Goal: Task Accomplishment & Management: Complete application form

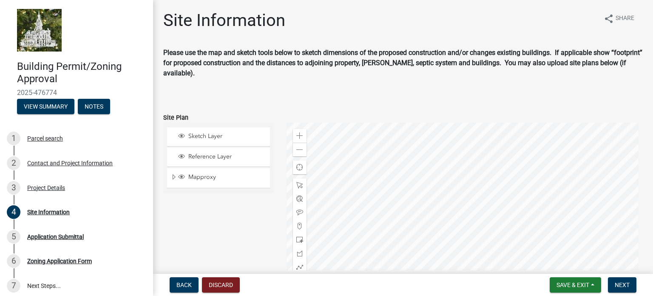
scroll to position [96, 0]
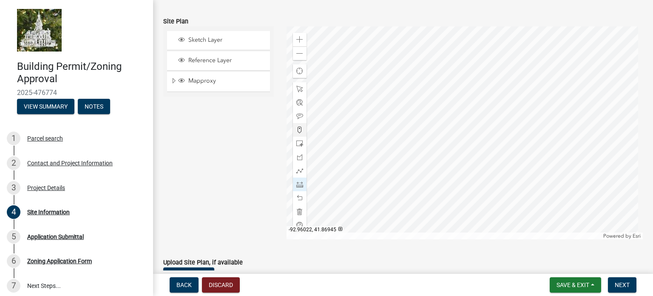
click at [493, 134] on div at bounding box center [465, 132] width 357 height 213
click at [494, 110] on div at bounding box center [465, 132] width 357 height 213
click at [493, 108] on div at bounding box center [465, 132] width 357 height 213
click at [518, 108] on div at bounding box center [465, 132] width 357 height 213
click at [518, 134] on div at bounding box center [465, 132] width 357 height 213
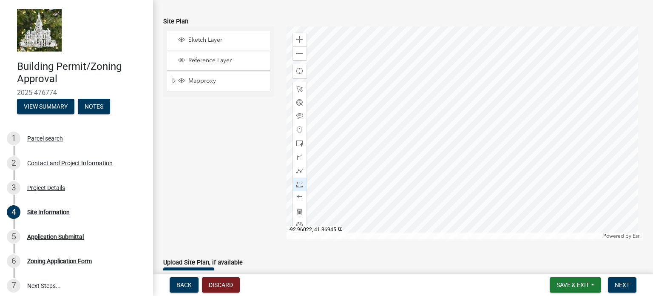
click at [493, 134] on div at bounding box center [465, 132] width 357 height 213
click at [296, 142] on span at bounding box center [299, 143] width 7 height 7
click at [493, 109] on div at bounding box center [465, 132] width 357 height 213
click at [301, 197] on span at bounding box center [299, 197] width 7 height 7
click at [494, 109] on div at bounding box center [465, 132] width 357 height 213
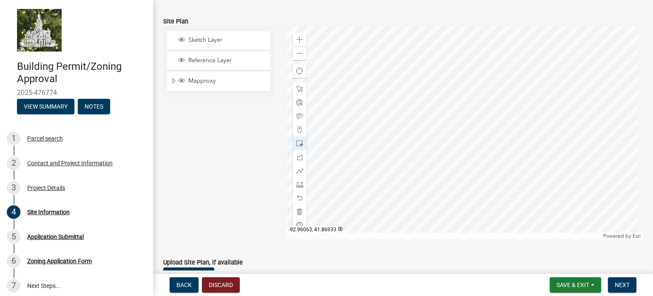
click at [381, 179] on div at bounding box center [465, 132] width 357 height 213
click at [376, 168] on div at bounding box center [465, 132] width 357 height 213
click at [299, 194] on span at bounding box center [299, 197] width 7 height 7
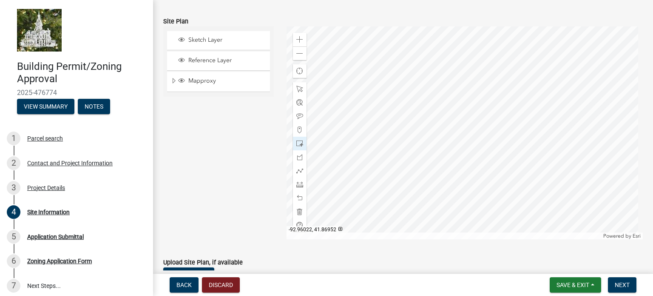
click at [494, 109] on div at bounding box center [465, 132] width 357 height 213
click at [299, 197] on span at bounding box center [299, 197] width 7 height 7
click at [519, 135] on div at bounding box center [465, 132] width 357 height 213
click at [493, 135] on div at bounding box center [465, 132] width 357 height 213
click at [497, 126] on div at bounding box center [465, 132] width 357 height 213
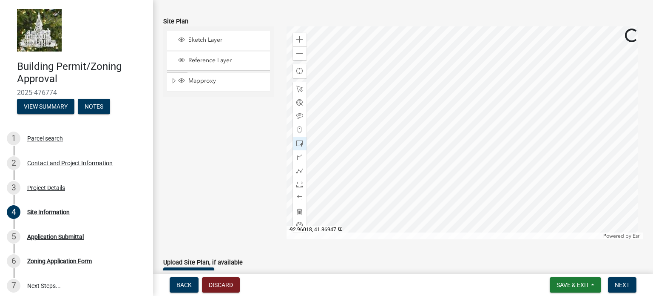
click at [504, 125] on div at bounding box center [465, 132] width 357 height 213
click at [296, 194] on div at bounding box center [300, 198] width 14 height 14
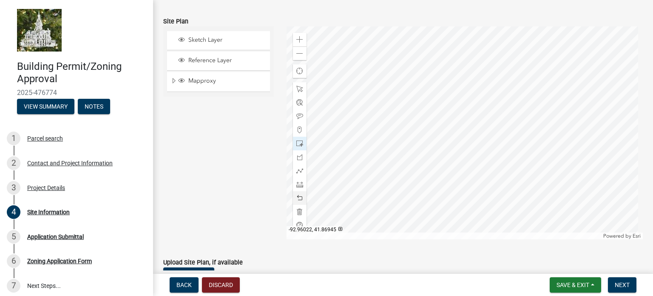
click at [493, 135] on div at bounding box center [465, 132] width 357 height 213
click at [497, 125] on div at bounding box center [465, 132] width 357 height 213
click at [298, 194] on span at bounding box center [299, 197] width 7 height 7
click at [299, 88] on span at bounding box center [299, 89] width 7 height 7
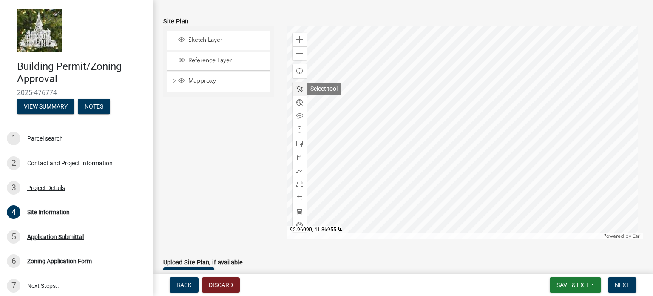
click at [296, 87] on span at bounding box center [299, 89] width 7 height 7
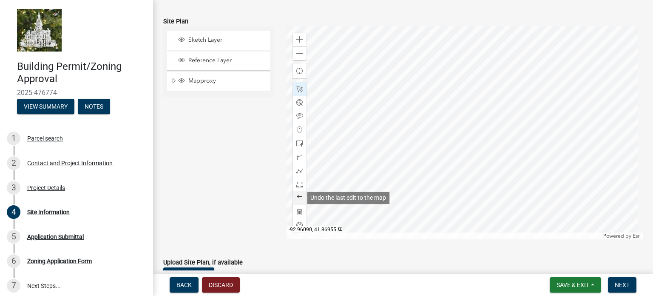
click at [297, 198] on span at bounding box center [299, 197] width 7 height 7
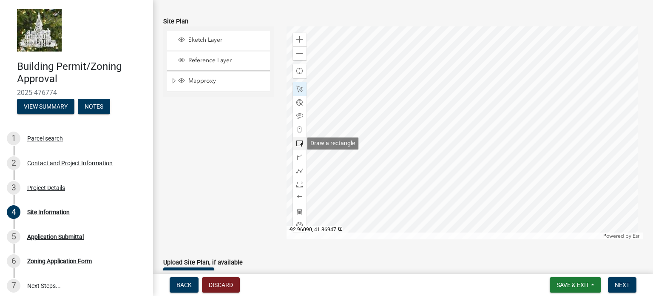
click at [297, 141] on span at bounding box center [299, 143] width 7 height 7
click at [518, 109] on div at bounding box center [465, 132] width 357 height 213
click at [500, 98] on div at bounding box center [465, 132] width 357 height 213
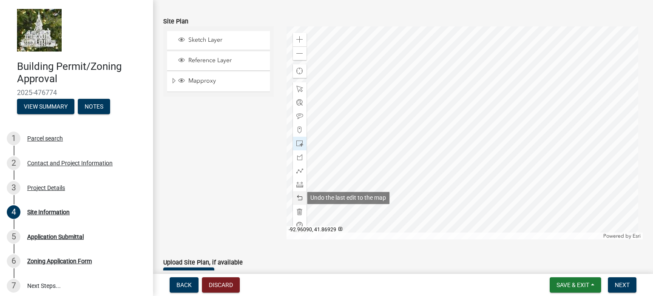
click at [297, 198] on span at bounding box center [299, 197] width 7 height 7
click at [298, 196] on span at bounding box center [299, 197] width 7 height 7
click at [336, 66] on div at bounding box center [465, 132] width 357 height 213
click at [325, 145] on div at bounding box center [465, 132] width 357 height 213
click at [333, 57] on div at bounding box center [465, 132] width 357 height 213
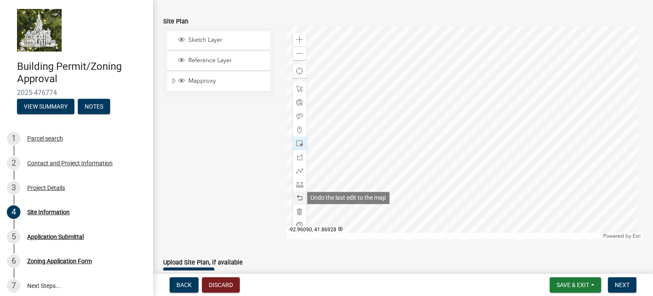
click at [299, 198] on span at bounding box center [299, 197] width 7 height 7
click at [299, 197] on span at bounding box center [299, 197] width 7 height 7
click at [494, 110] on div at bounding box center [465, 132] width 357 height 213
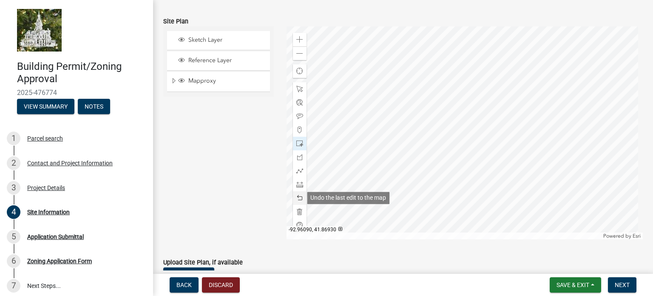
click at [299, 194] on span at bounding box center [299, 197] width 7 height 7
click at [521, 138] on div at bounding box center [465, 132] width 357 height 213
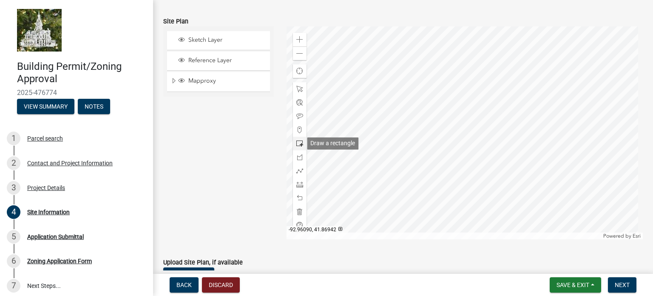
click at [299, 140] on span at bounding box center [299, 143] width 7 height 7
click at [519, 134] on div at bounding box center [465, 132] width 357 height 213
click at [499, 122] on div at bounding box center [465, 132] width 357 height 213
click at [498, 111] on div at bounding box center [465, 132] width 357 height 213
click at [298, 143] on span at bounding box center [299, 143] width 7 height 7
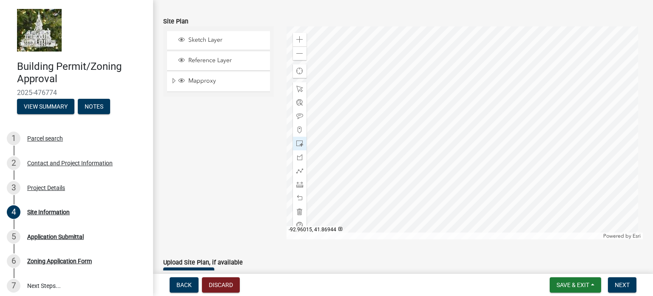
click at [512, 137] on div at bounding box center [465, 132] width 357 height 213
click at [299, 197] on span at bounding box center [299, 197] width 7 height 7
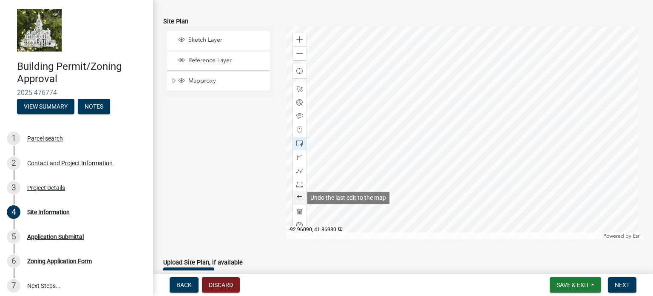
click at [300, 194] on span at bounding box center [299, 197] width 7 height 7
click at [299, 195] on span at bounding box center [299, 197] width 7 height 7
click at [300, 114] on span at bounding box center [299, 116] width 7 height 7
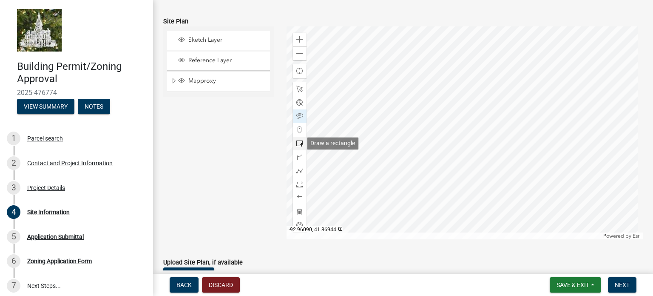
click at [297, 140] on span at bounding box center [299, 143] width 7 height 7
click at [497, 128] on div at bounding box center [465, 132] width 357 height 213
click at [497, 137] on div at bounding box center [465, 132] width 357 height 213
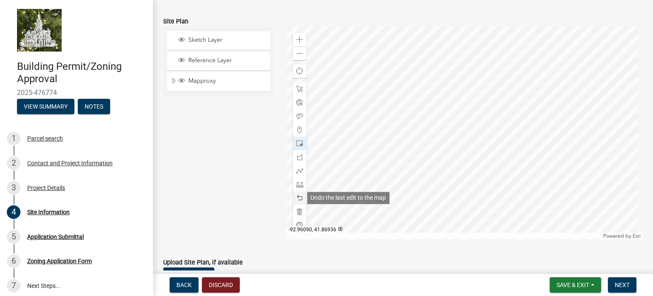
click at [299, 195] on span at bounding box center [299, 197] width 7 height 7
click at [299, 194] on span at bounding box center [299, 197] width 7 height 7
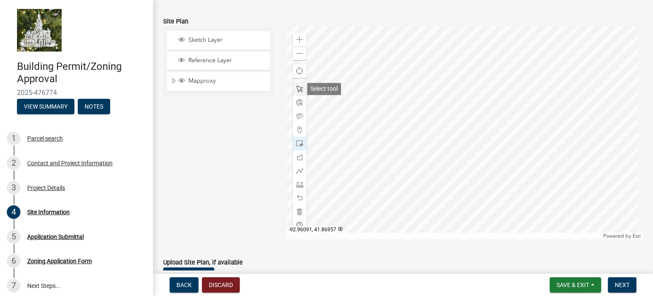
click at [299, 88] on span at bounding box center [299, 89] width 7 height 7
click at [297, 86] on span at bounding box center [299, 89] width 7 height 7
click at [296, 143] on span at bounding box center [299, 143] width 7 height 7
click at [520, 136] on div at bounding box center [465, 132] width 357 height 213
click at [298, 114] on span at bounding box center [299, 116] width 7 height 7
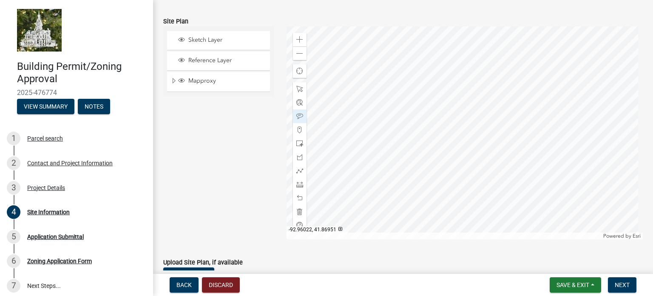
click at [496, 113] on div at bounding box center [465, 132] width 357 height 213
click at [621, 281] on span "Next" at bounding box center [622, 284] width 15 height 7
click at [592, 282] on button "Save & Exit" at bounding box center [575, 284] width 51 height 15
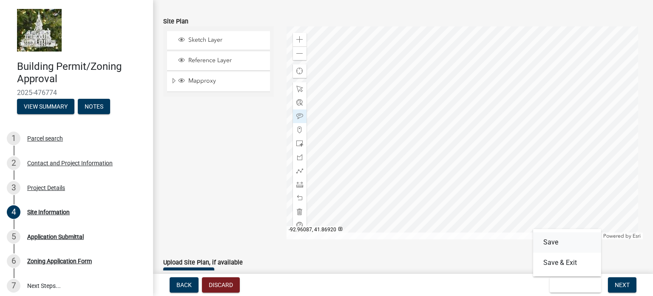
click at [549, 241] on button "Save" at bounding box center [567, 242] width 68 height 20
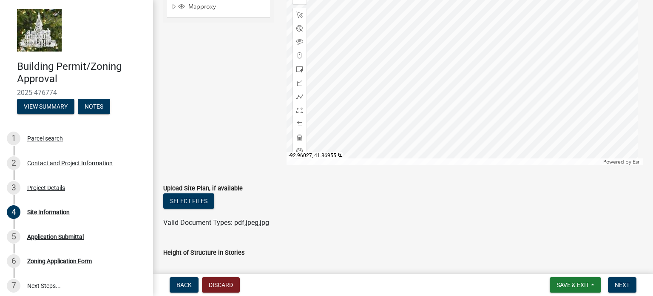
scroll to position [168, 0]
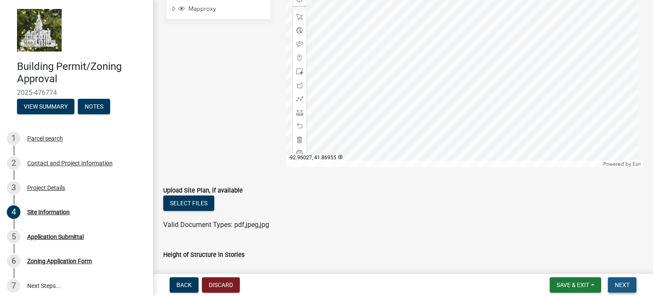
click at [620, 283] on span "Next" at bounding box center [622, 284] width 15 height 7
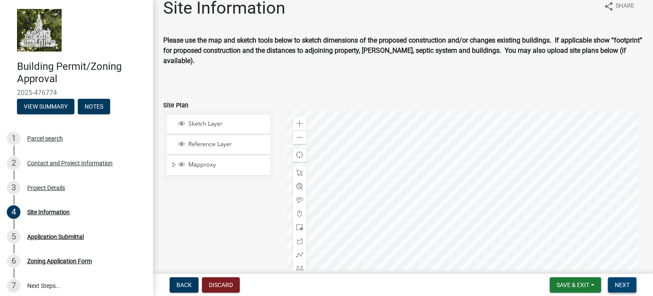
scroll to position [0, 0]
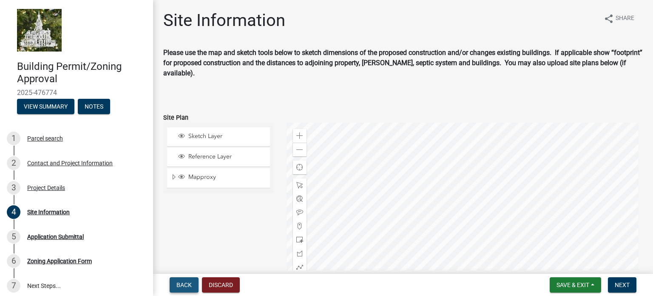
click at [182, 282] on span "Back" at bounding box center [184, 284] width 15 height 7
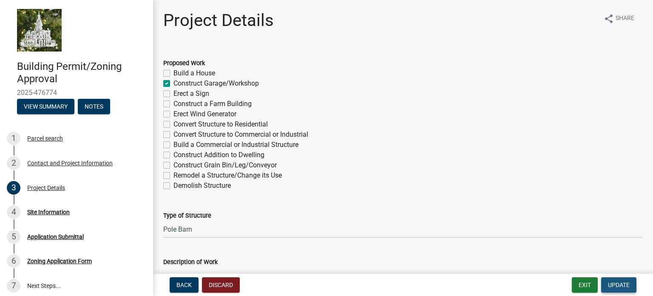
click at [618, 283] on span "Update" at bounding box center [619, 284] width 22 height 7
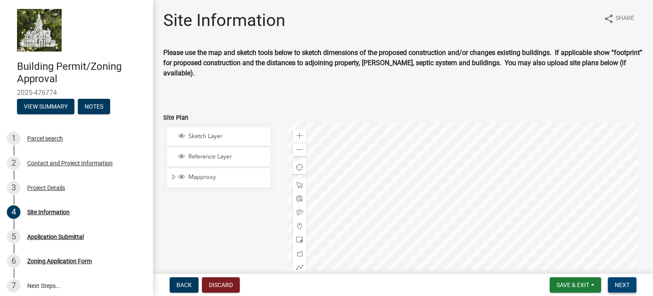
click at [620, 283] on span "Next" at bounding box center [622, 284] width 15 height 7
click at [57, 106] on button "View Summary" at bounding box center [45, 106] width 57 height 15
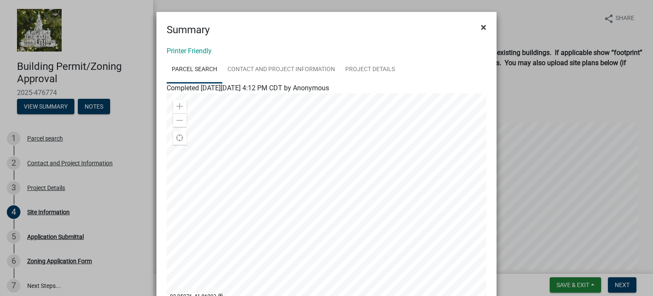
click at [481, 26] on span "×" at bounding box center [484, 27] width 6 height 12
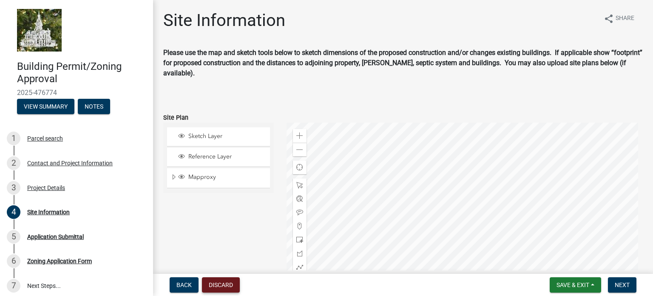
click at [216, 285] on button "Discard" at bounding box center [221, 284] width 38 height 15
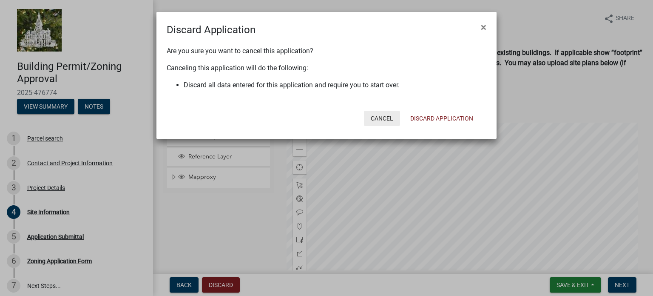
click at [374, 118] on button "Cancel" at bounding box center [382, 118] width 36 height 15
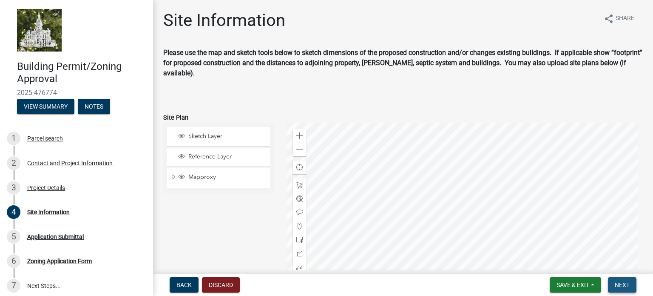
click at [619, 282] on span "Next" at bounding box center [622, 284] width 15 height 7
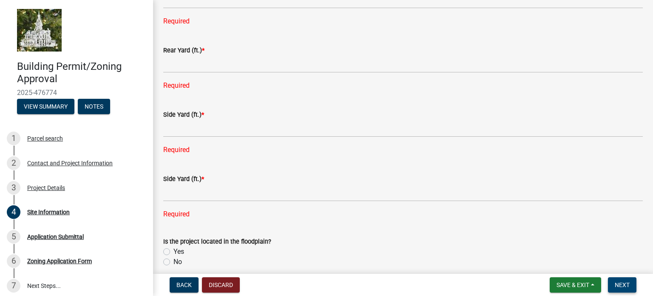
scroll to position [676, 0]
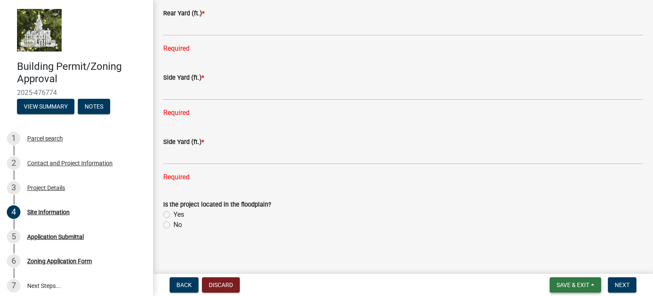
click at [593, 284] on button "Save & Exit" at bounding box center [575, 284] width 51 height 15
click at [558, 260] on button "Save & Exit" at bounding box center [567, 262] width 68 height 20
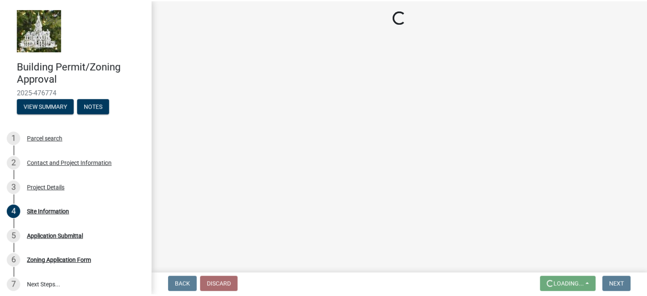
scroll to position [0, 0]
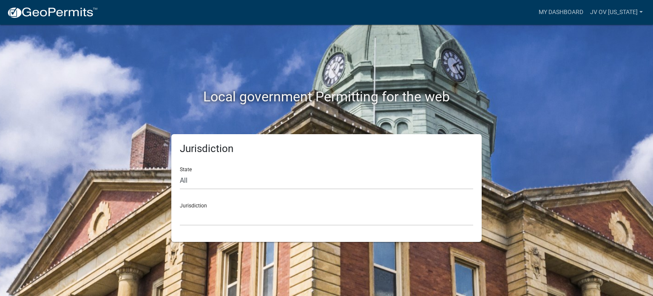
click at [561, 105] on div "Local government Permitting for the web" at bounding box center [326, 98] width 485 height 20
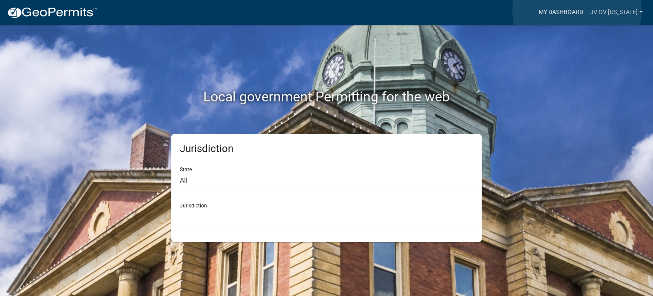
click at [577, 11] on link "My Dashboard" at bounding box center [561, 12] width 51 height 16
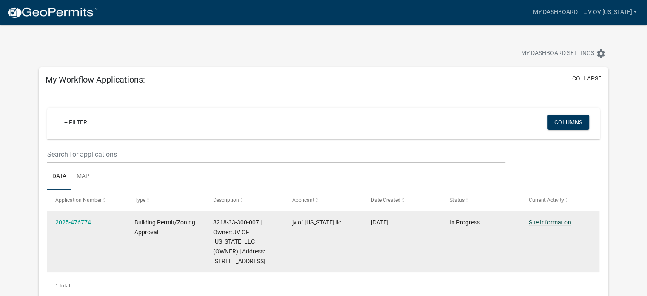
click at [556, 221] on link "Site Information" at bounding box center [550, 222] width 43 height 7
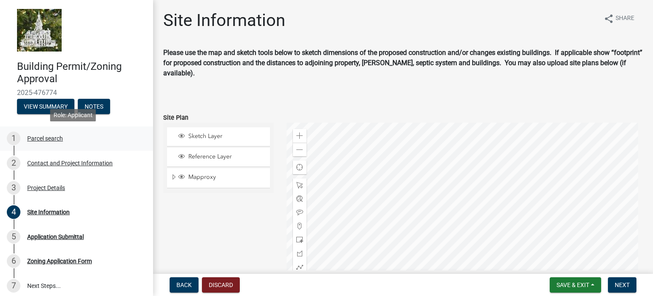
click at [48, 136] on div "Parcel search" at bounding box center [45, 138] width 36 height 6
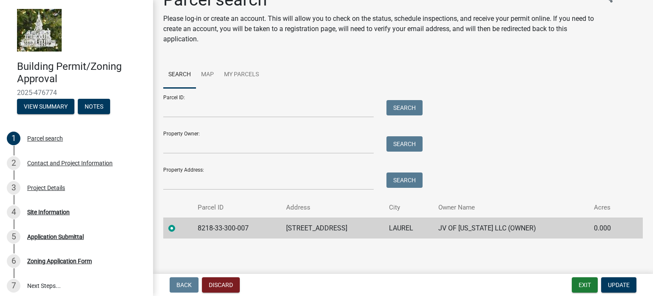
scroll to position [21, 0]
click at [614, 282] on span "Update" at bounding box center [619, 284] width 22 height 7
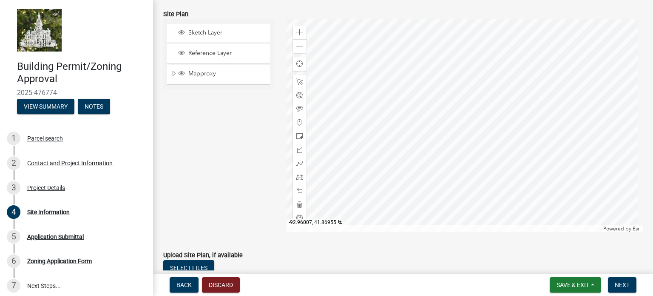
scroll to position [105, 0]
click at [624, 283] on span "Next" at bounding box center [622, 284] width 15 height 7
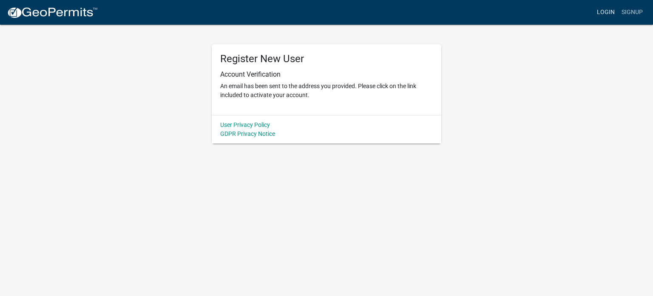
click at [599, 12] on link "Login" at bounding box center [606, 12] width 25 height 16
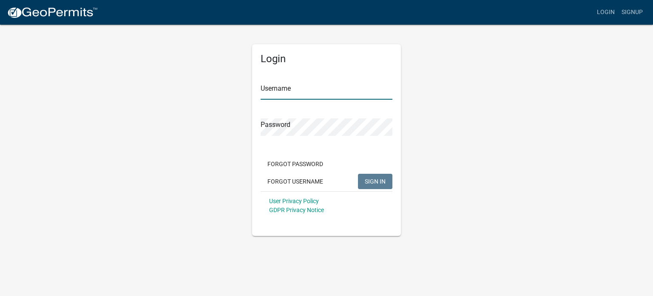
click at [278, 90] on input "Username" at bounding box center [327, 90] width 132 height 17
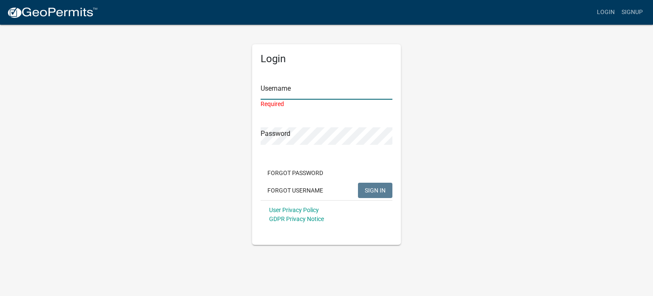
type input "jv ov [US_STATE]"
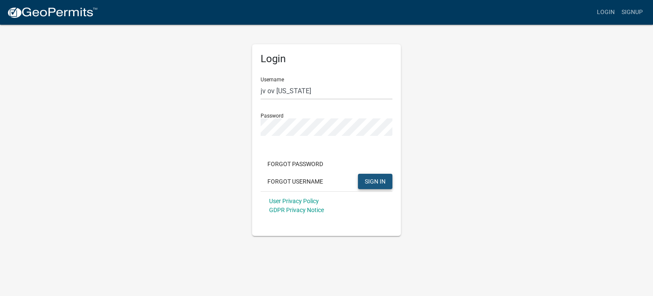
click at [372, 178] on span "SIGN IN" at bounding box center [375, 180] width 21 height 7
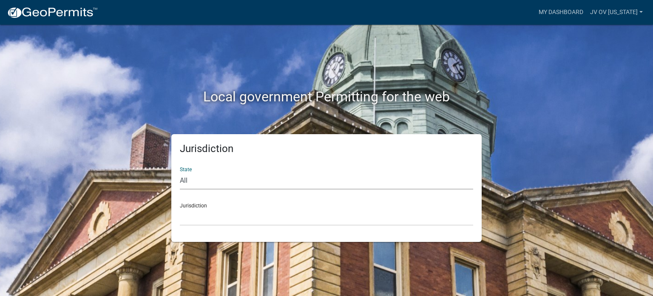
click at [201, 175] on select "All Colorado Georgia Indiana Iowa Kansas Minnesota Ohio South Carolina Wisconsin" at bounding box center [327, 180] width 294 height 17
select select "Iowa"
click at [180, 172] on select "All Colorado Georgia Indiana Iowa Kansas Minnesota Ohio South Carolina Wisconsin" at bounding box center [327, 180] width 294 height 17
click at [218, 203] on div "Jurisdiction Boone County, Iowa Butler County, Iowa Cerro Gordo County, Iowa Ci…" at bounding box center [327, 210] width 294 height 29
click at [221, 204] on div "Jurisdiction Boone County, Iowa Butler County, Iowa Cerro Gordo County, Iowa Ci…" at bounding box center [327, 210] width 294 height 29
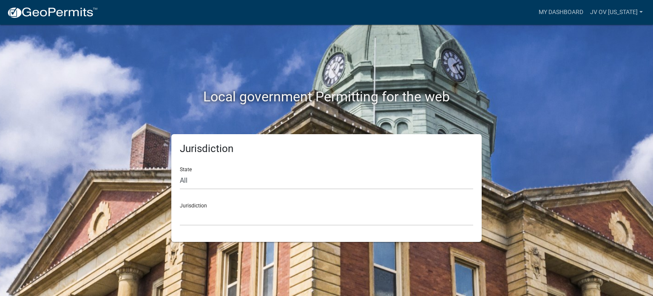
click at [196, 207] on div "Jurisdiction Boone County, Iowa Butler County, Iowa Cerro Gordo County, Iowa Ci…" at bounding box center [327, 210] width 294 height 29
click at [196, 217] on select "Boone County, Iowa Butler County, Iowa Cerro Gordo County, Iowa City of Harlan,…" at bounding box center [327, 216] width 294 height 17
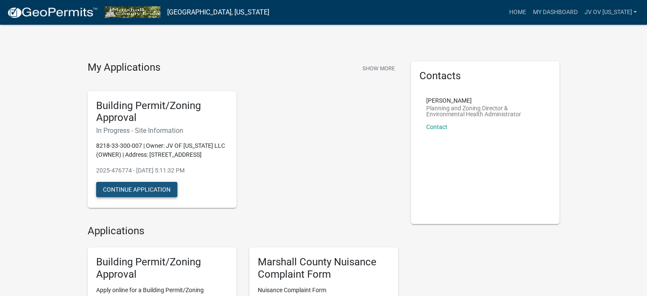
click at [162, 185] on button "Continue Application" at bounding box center [136, 189] width 81 height 15
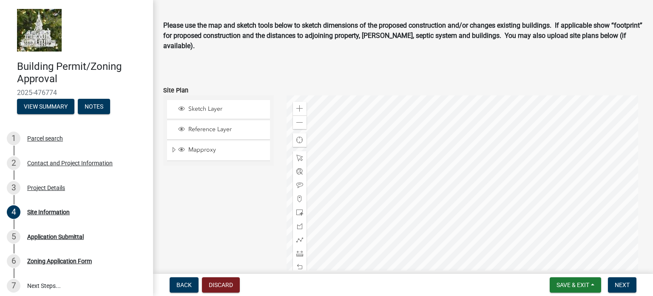
scroll to position [18, 0]
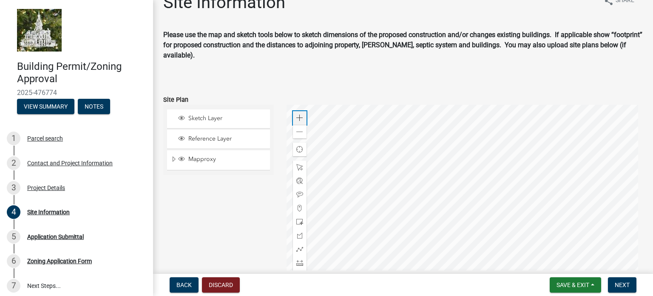
click at [294, 115] on div "Zoom in" at bounding box center [300, 118] width 14 height 14
click at [299, 131] on span at bounding box center [299, 131] width 7 height 7
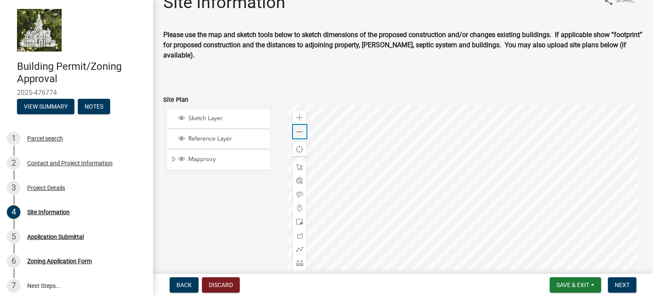
click at [299, 131] on span at bounding box center [299, 131] width 7 height 7
click at [510, 174] on div at bounding box center [465, 211] width 357 height 213
click at [613, 105] on div at bounding box center [465, 211] width 357 height 213
click at [297, 263] on span at bounding box center [299, 262] width 7 height 7
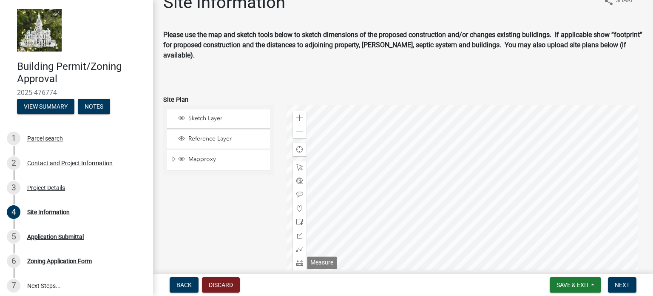
scroll to position [65, 0]
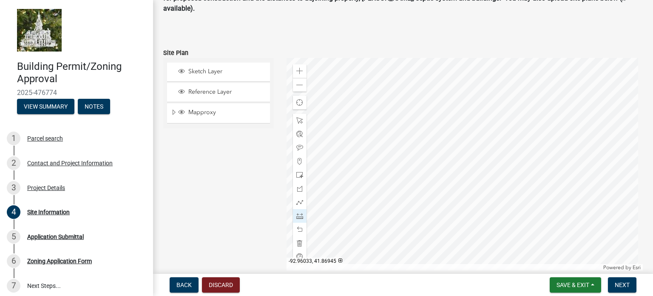
click at [436, 121] on div at bounding box center [465, 164] width 357 height 213
click at [493, 119] on div at bounding box center [465, 164] width 357 height 213
click at [296, 229] on span at bounding box center [299, 229] width 7 height 7
click at [296, 228] on span at bounding box center [299, 229] width 7 height 7
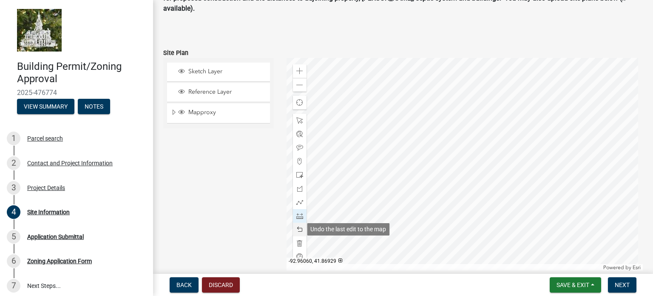
click at [296, 227] on span at bounding box center [299, 229] width 7 height 7
click at [619, 281] on span "Next" at bounding box center [622, 284] width 15 height 7
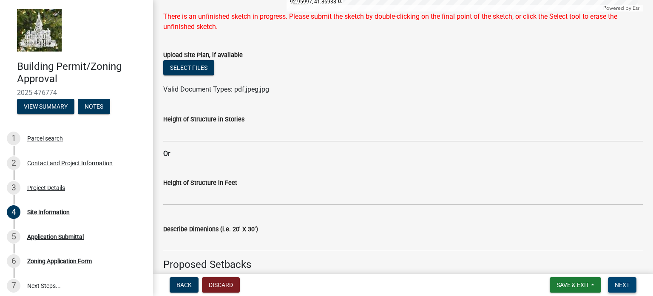
scroll to position [317, 0]
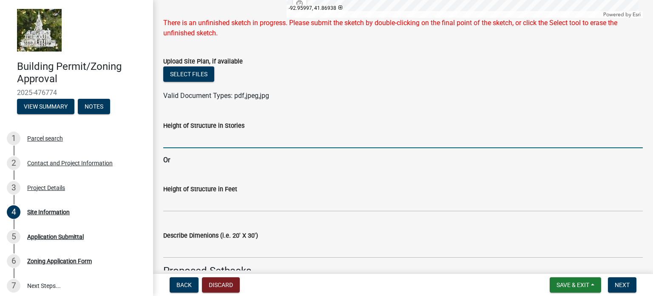
click at [184, 144] on input "Height of Structure in Stories" at bounding box center [403, 139] width 480 height 17
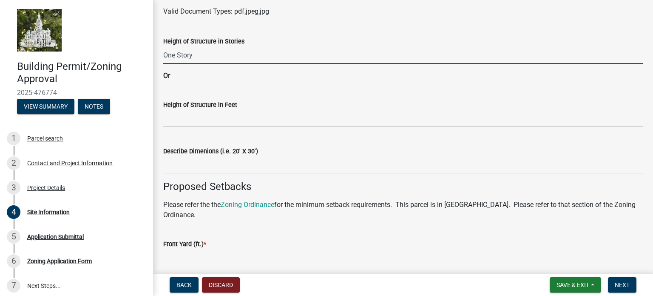
scroll to position [405, 0]
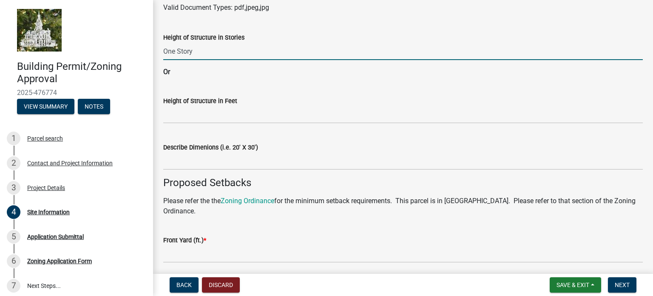
type input "One Story"
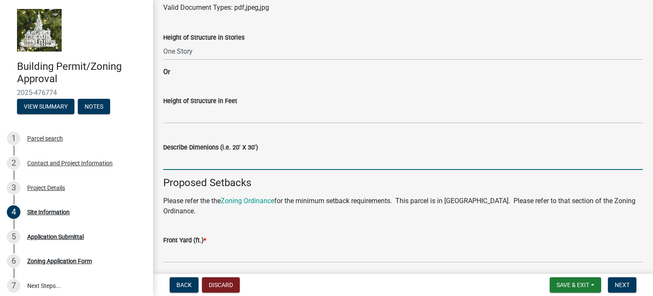
click at [192, 160] on input "Describe Dimenions (i.e. 20' X 30')" at bounding box center [403, 160] width 480 height 17
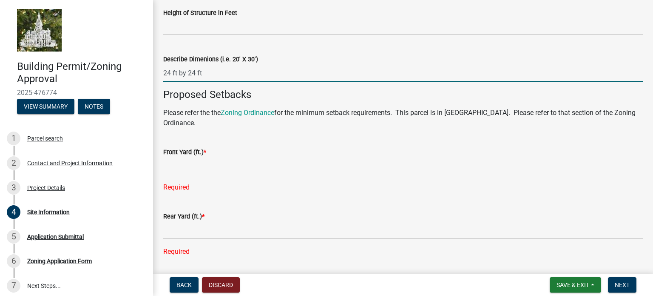
scroll to position [498, 0]
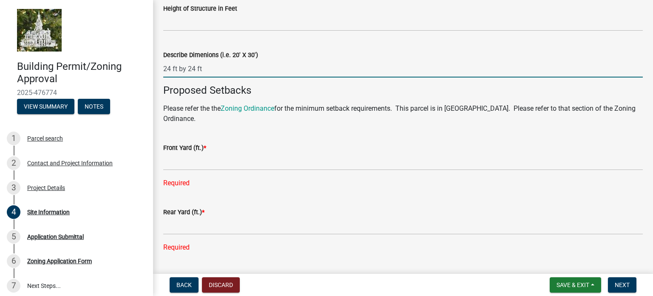
type input "24 ft by 24 ft"
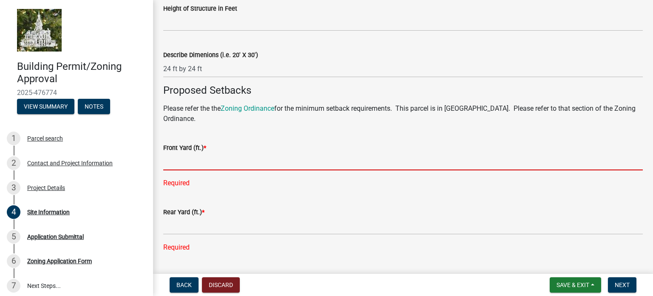
click at [172, 163] on input "text" at bounding box center [403, 161] width 480 height 17
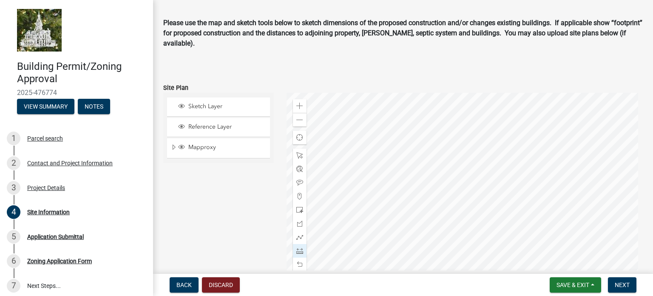
scroll to position [29, 0]
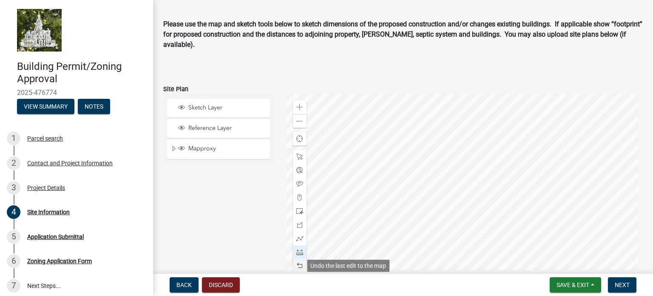
click at [300, 265] on span at bounding box center [299, 265] width 7 height 7
click at [299, 264] on span at bounding box center [299, 265] width 7 height 7
click at [297, 263] on span at bounding box center [299, 265] width 7 height 7
click at [297, 262] on span at bounding box center [299, 265] width 7 height 7
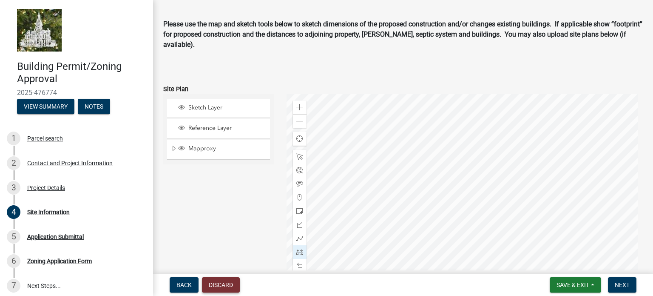
click at [217, 283] on button "Discard" at bounding box center [221, 284] width 38 height 15
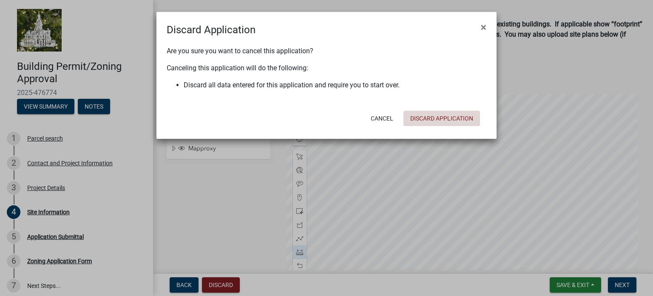
click at [446, 117] on button "Discard Application" at bounding box center [442, 118] width 77 height 15
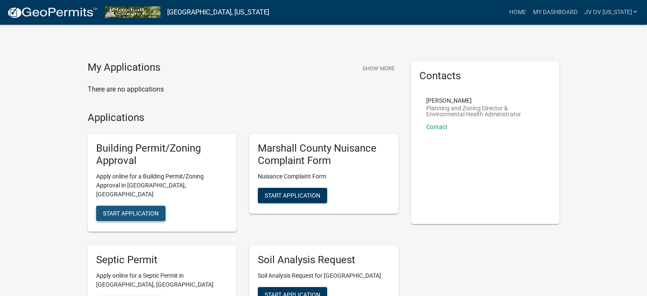
click at [147, 205] on button "Start Application" at bounding box center [130, 212] width 69 height 15
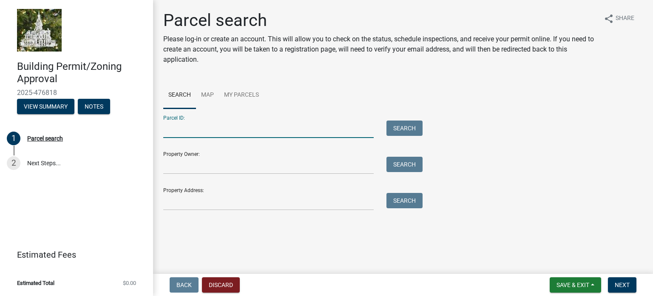
click at [177, 132] on input "Parcel ID:" at bounding box center [268, 128] width 211 height 17
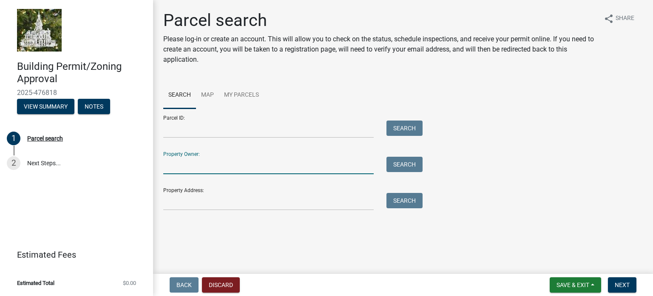
click at [185, 163] on input "Property Owner:" at bounding box center [268, 165] width 211 height 17
type input "jv of [US_STATE] llc"
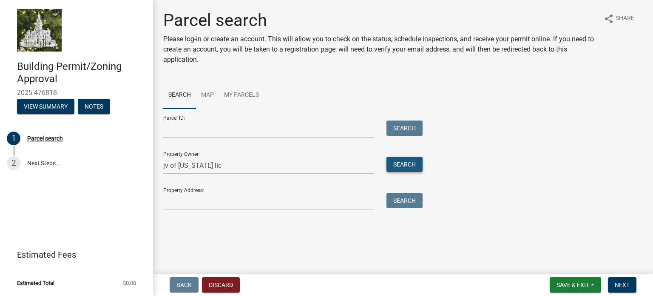
click at [403, 162] on button "Search" at bounding box center [405, 164] width 36 height 15
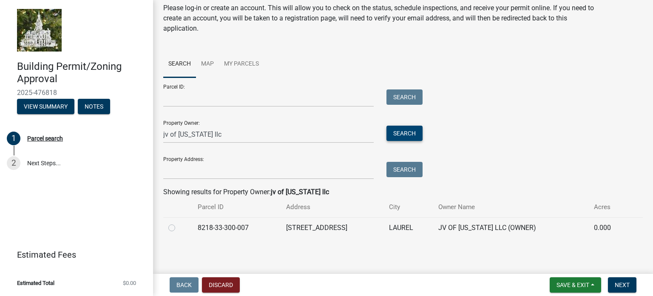
scroll to position [31, 0]
click at [179, 222] on label at bounding box center [179, 222] width 0 height 0
click at [179, 225] on input "radio" at bounding box center [182, 225] width 6 height 6
radio input "true"
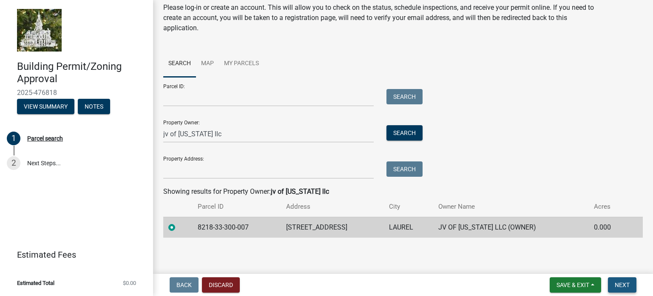
click at [621, 279] on button "Next" at bounding box center [622, 284] width 29 height 15
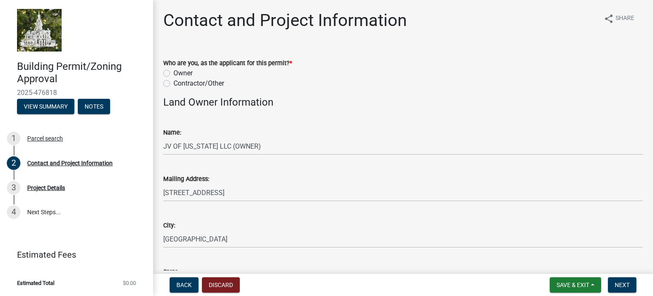
click at [174, 71] on label "Owner" at bounding box center [183, 73] width 19 height 10
click at [174, 71] on input "Owner" at bounding box center [177, 71] width 6 height 6
radio input "true"
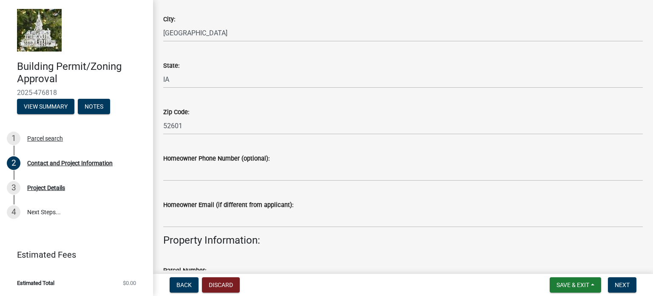
scroll to position [213, 0]
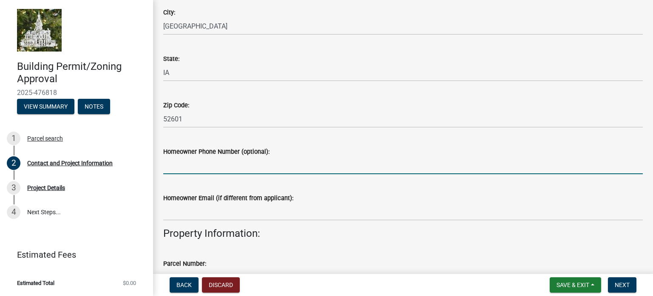
click at [179, 165] on input "Homeowner Phone Number (optional):" at bounding box center [403, 165] width 480 height 17
type input "8643140668"
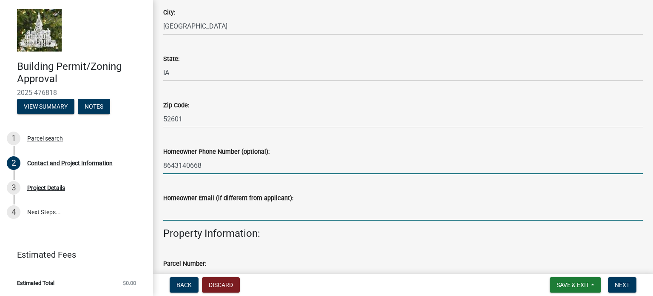
type input "[EMAIL_ADDRESS][DOMAIN_NAME]"
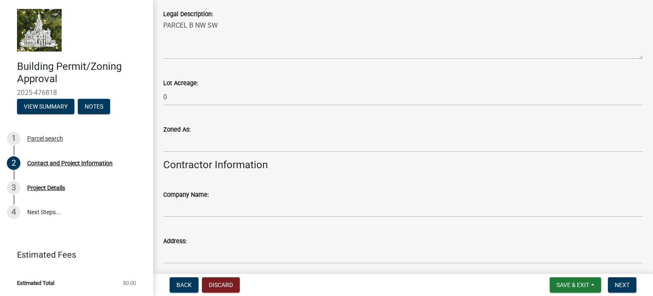
scroll to position [691, 0]
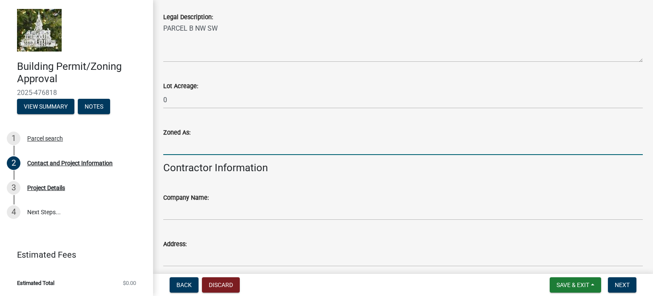
click at [170, 148] on input "Zoned As:" at bounding box center [403, 145] width 480 height 17
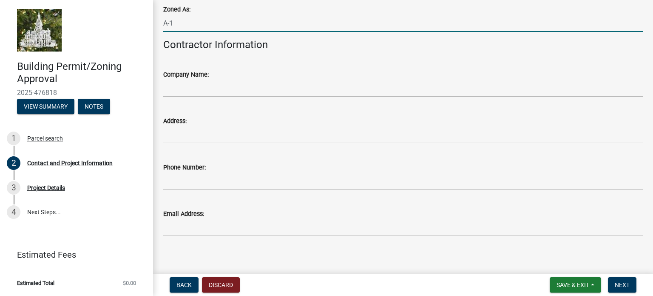
scroll to position [820, 0]
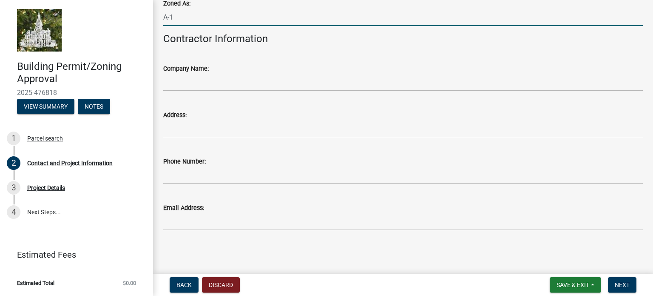
type input "A-1"
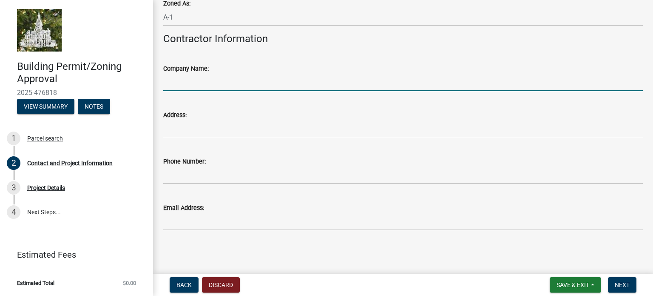
click at [188, 81] on input "Company Name:" at bounding box center [403, 82] width 480 height 17
type input "Self Construction"
click at [618, 282] on span "Next" at bounding box center [622, 284] width 15 height 7
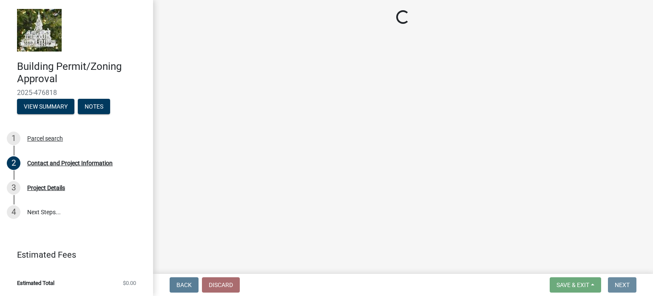
scroll to position [0, 0]
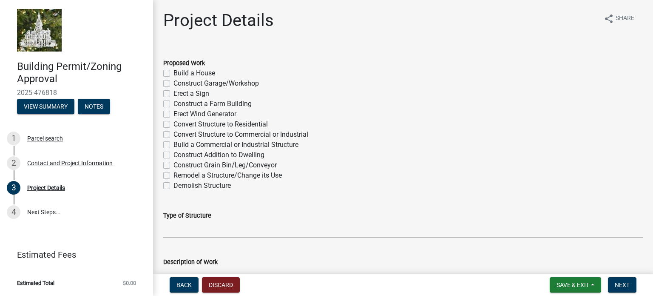
click at [174, 82] on label "Construct Garage/Workshop" at bounding box center [217, 83] width 86 height 10
click at [174, 82] on input "Construct Garage/Workshop" at bounding box center [177, 81] width 6 height 6
checkbox input "true"
checkbox input "false"
checkbox input "true"
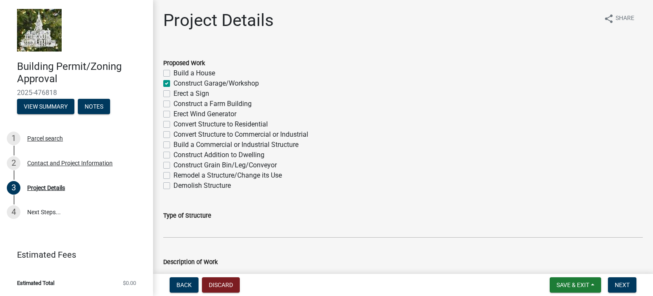
checkbox input "false"
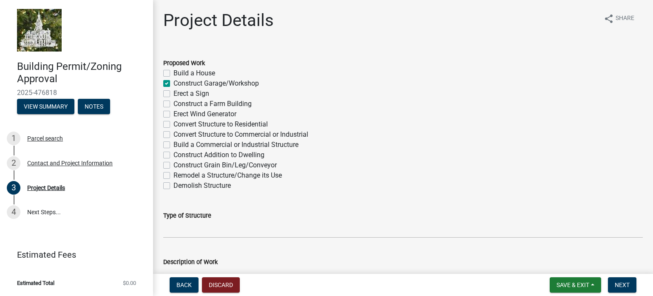
checkbox input "false"
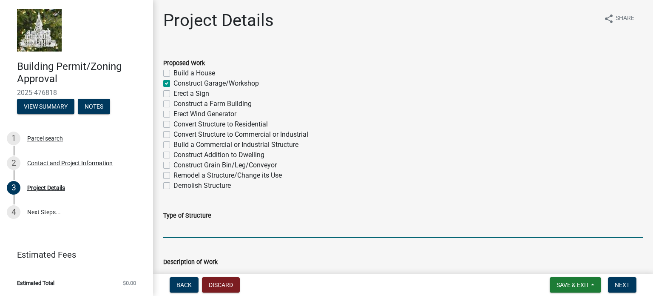
click at [177, 229] on input "Type of Structure" at bounding box center [403, 228] width 480 height 17
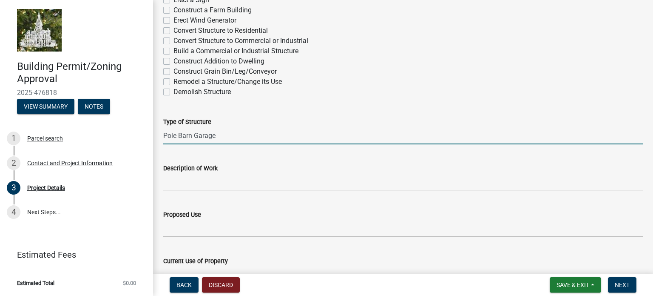
scroll to position [94, 0]
type input "Pole Barn Garage"
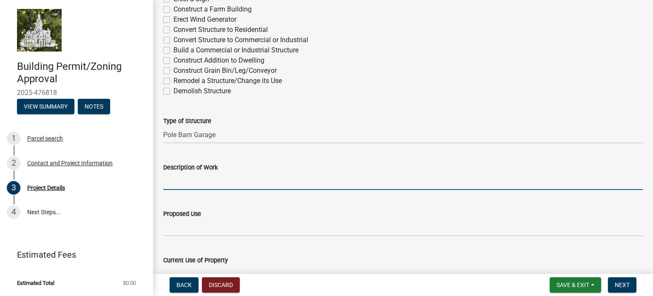
click at [182, 182] on input "Description of Work" at bounding box center [403, 180] width 480 height 17
type input "Approximate 24 ft by 24 ft garage"
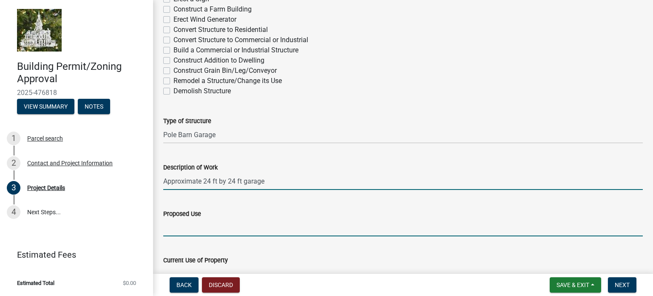
click at [186, 229] on input "Proposed Use" at bounding box center [403, 227] width 480 height 17
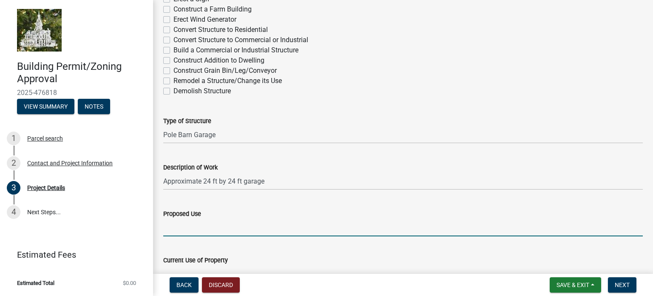
type input "Parking cars and storage"
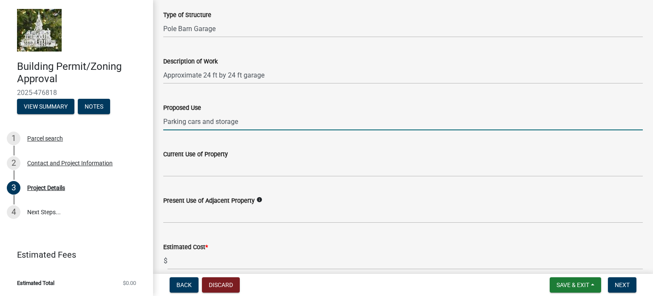
scroll to position [202, 0]
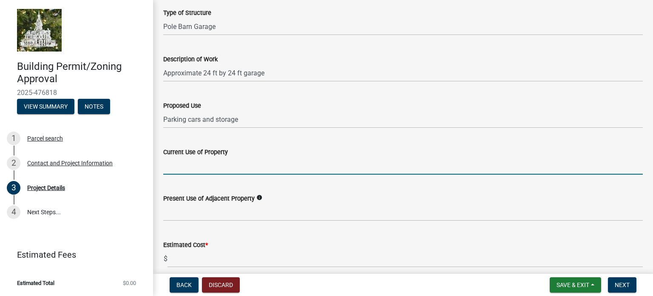
click at [199, 169] on input "Current Use of Property" at bounding box center [403, 165] width 480 height 17
type input "Residential"
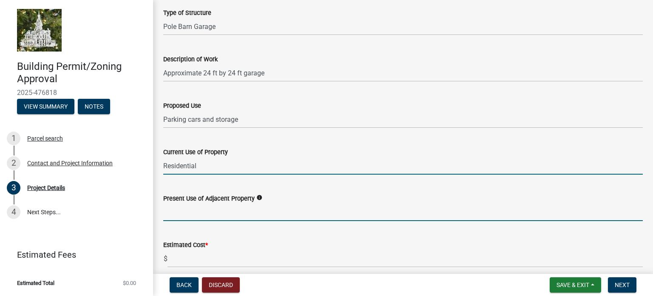
click at [197, 214] on input "Present Use of Adjacent Property" at bounding box center [403, 211] width 480 height 17
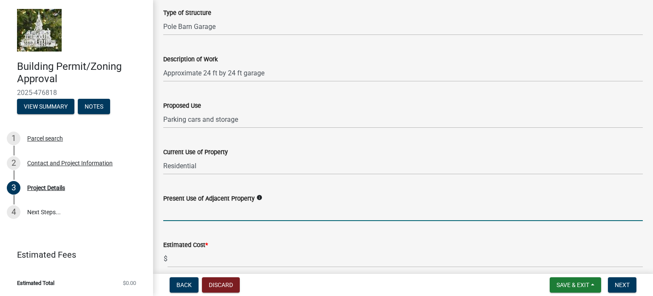
type input "Cropland and storage buildings"
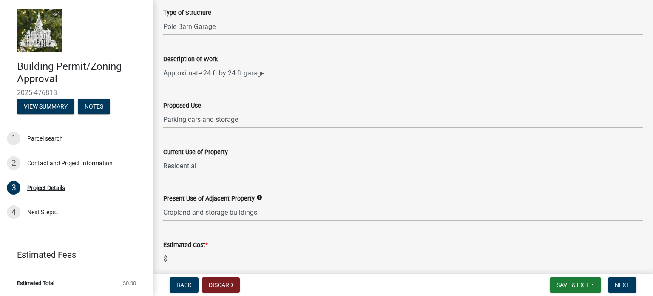
click at [188, 258] on input "text" at bounding box center [406, 258] width 476 height 17
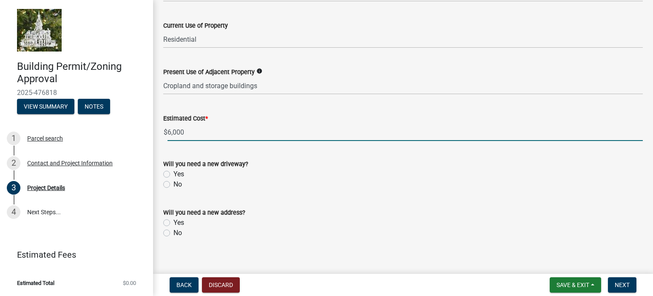
scroll to position [332, 0]
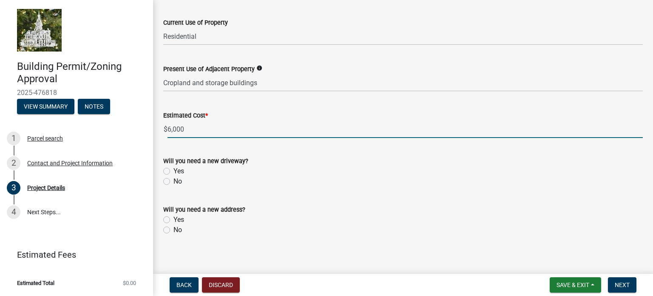
type input "6000"
click at [174, 179] on label "No" at bounding box center [178, 181] width 9 height 10
click at [174, 179] on input "No" at bounding box center [177, 179] width 6 height 6
radio input "true"
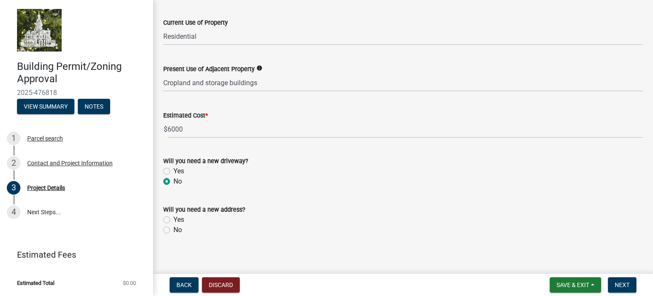
click at [174, 227] on label "No" at bounding box center [178, 230] width 9 height 10
click at [174, 227] on input "No" at bounding box center [177, 228] width 6 height 6
radio input "true"
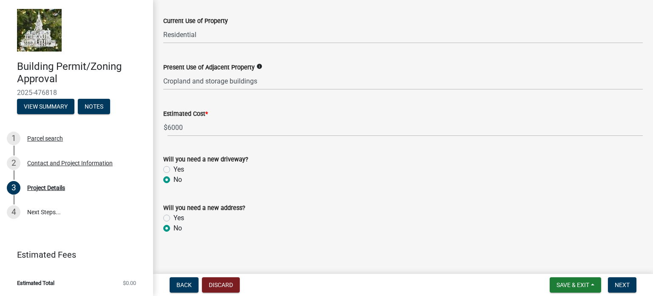
scroll to position [337, 0]
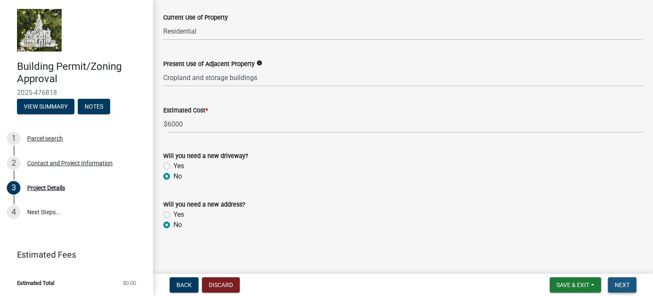
click at [619, 283] on span "Next" at bounding box center [622, 284] width 15 height 7
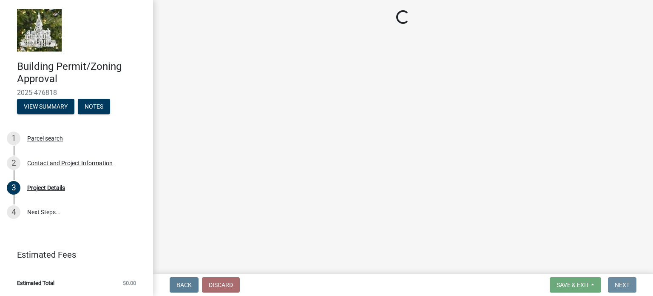
scroll to position [0, 0]
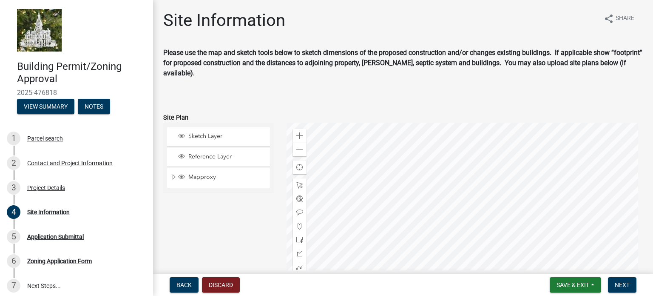
click at [507, 123] on div at bounding box center [465, 229] width 357 height 213
click at [299, 133] on span at bounding box center [299, 135] width 7 height 7
click at [298, 146] on span at bounding box center [299, 149] width 7 height 7
click at [536, 220] on div at bounding box center [465, 229] width 357 height 213
click at [553, 237] on div at bounding box center [465, 229] width 357 height 213
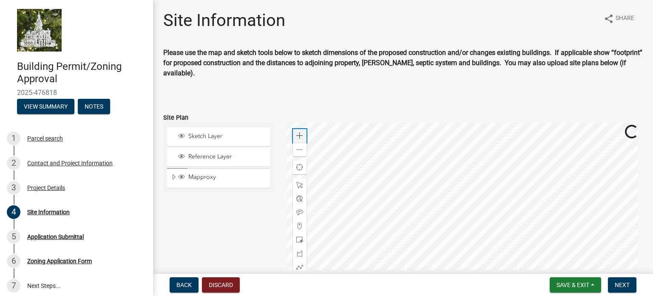
click at [296, 137] on span at bounding box center [299, 135] width 7 height 7
click at [482, 210] on div at bounding box center [465, 229] width 357 height 213
click at [298, 149] on span at bounding box center [299, 149] width 7 height 7
click at [516, 178] on div at bounding box center [465, 229] width 357 height 213
click at [296, 132] on span at bounding box center [299, 135] width 7 height 7
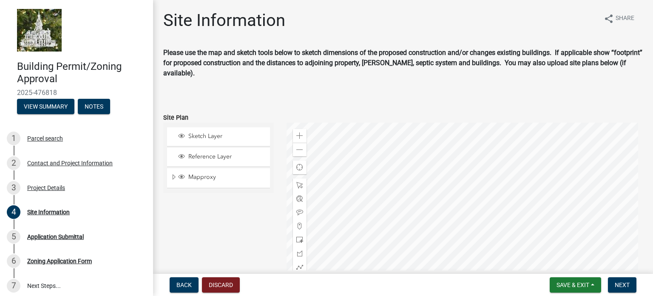
click at [538, 194] on div at bounding box center [465, 229] width 357 height 213
click at [538, 186] on div at bounding box center [465, 229] width 357 height 213
click at [296, 149] on span at bounding box center [299, 149] width 7 height 7
click at [523, 185] on div at bounding box center [465, 229] width 357 height 213
click at [294, 136] on div "Zoom in" at bounding box center [300, 136] width 14 height 14
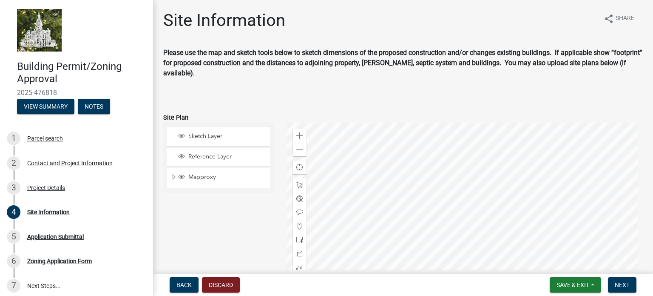
click at [523, 233] on div at bounding box center [465, 229] width 357 height 213
click at [531, 199] on div at bounding box center [465, 229] width 357 height 213
click at [302, 148] on div "Zoom out" at bounding box center [300, 150] width 14 height 14
click at [424, 160] on div at bounding box center [465, 229] width 357 height 213
drag, startPoint x: 356, startPoint y: 88, endPoint x: 357, endPoint y: 80, distance: 8.7
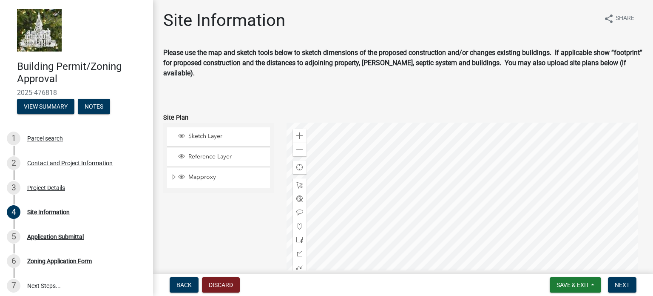
click at [357, 80] on div "Please use the map and sketch tools below to sketch dimensions of the proposed …" at bounding box center [403, 72] width 480 height 48
click at [331, 78] on div "Please use the map and sketch tools below to sketch dimensions of the proposed …" at bounding box center [403, 72] width 480 height 48
click at [298, 135] on span at bounding box center [299, 135] width 7 height 7
click at [386, 175] on div at bounding box center [465, 229] width 357 height 213
click at [427, 236] on div at bounding box center [465, 229] width 357 height 213
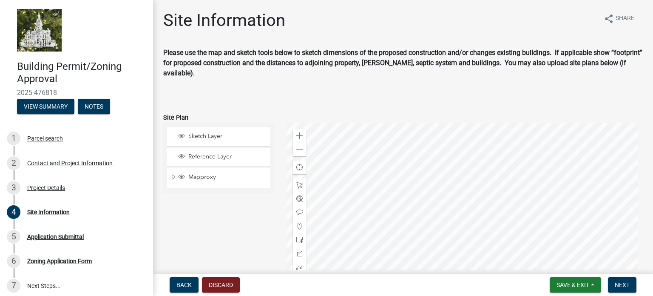
click at [437, 160] on div at bounding box center [465, 229] width 357 height 213
click at [296, 149] on span at bounding box center [299, 149] width 7 height 7
click at [180, 281] on span "Back" at bounding box center [184, 284] width 15 height 7
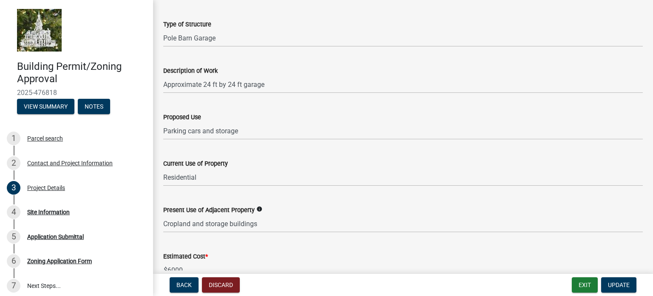
scroll to position [337, 0]
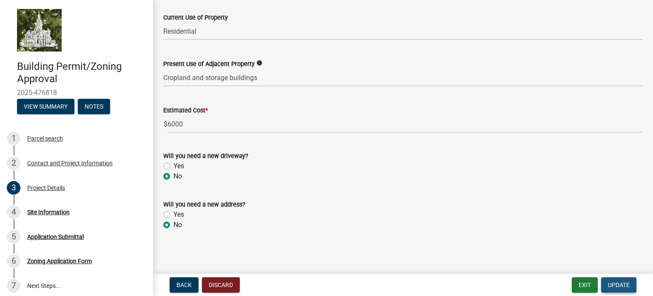
click at [616, 282] on span "Update" at bounding box center [619, 284] width 22 height 7
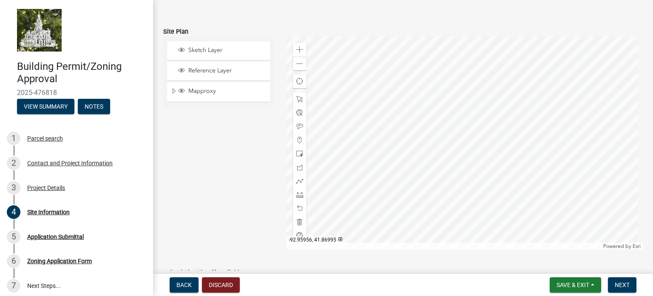
scroll to position [87, 0]
click at [299, 48] on span at bounding box center [299, 49] width 7 height 7
click at [518, 100] on div at bounding box center [465, 142] width 357 height 213
click at [296, 46] on span at bounding box center [299, 49] width 7 height 7
click at [299, 60] on span at bounding box center [299, 63] width 7 height 7
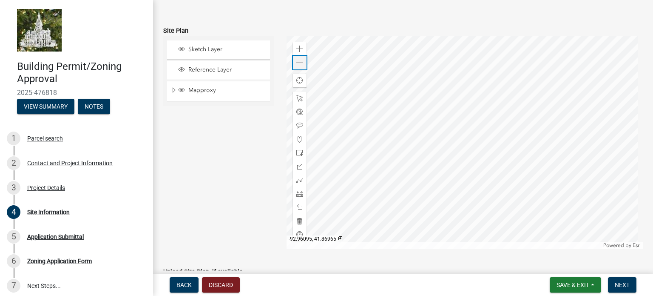
click at [299, 60] on span at bounding box center [299, 63] width 7 height 7
drag, startPoint x: 458, startPoint y: 4, endPoint x: 391, endPoint y: 11, distance: 67.6
drag, startPoint x: 473, startPoint y: 10, endPoint x: 450, endPoint y: 0, distance: 24.8
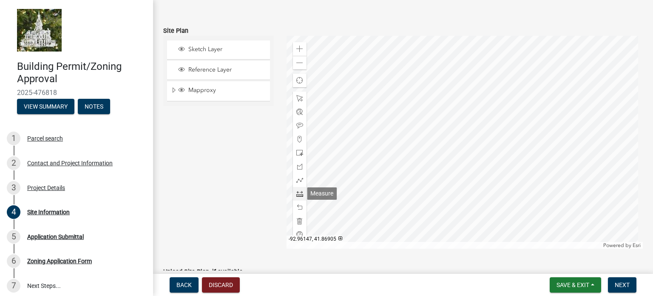
click at [299, 192] on span at bounding box center [299, 193] width 7 height 7
click at [463, 130] on div at bounding box center [465, 142] width 357 height 213
click at [478, 129] on div at bounding box center [465, 142] width 357 height 213
click at [462, 129] on div at bounding box center [465, 142] width 357 height 213
click at [477, 129] on div at bounding box center [465, 142] width 357 height 213
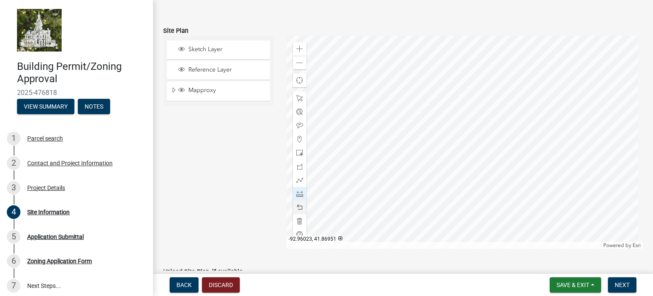
click at [477, 117] on div at bounding box center [465, 142] width 357 height 213
click at [489, 117] on div at bounding box center [465, 142] width 357 height 213
click at [465, 129] on div at bounding box center [465, 142] width 357 height 213
click at [479, 129] on div at bounding box center [465, 142] width 357 height 213
click at [480, 116] on div at bounding box center [465, 142] width 357 height 213
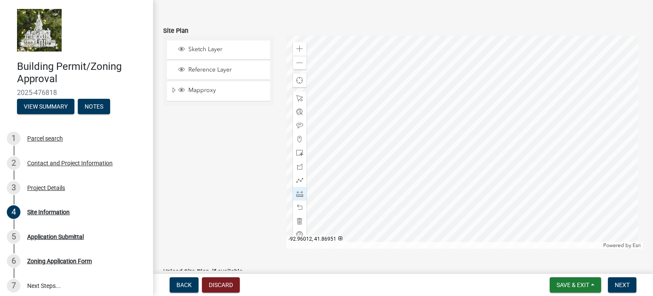
click at [492, 117] on div at bounding box center [465, 142] width 357 height 213
click at [298, 151] on span at bounding box center [299, 152] width 7 height 7
click at [493, 117] on div at bounding box center [465, 142] width 357 height 213
click at [296, 124] on span at bounding box center [299, 125] width 7 height 7
click at [482, 123] on div at bounding box center [465, 142] width 357 height 213
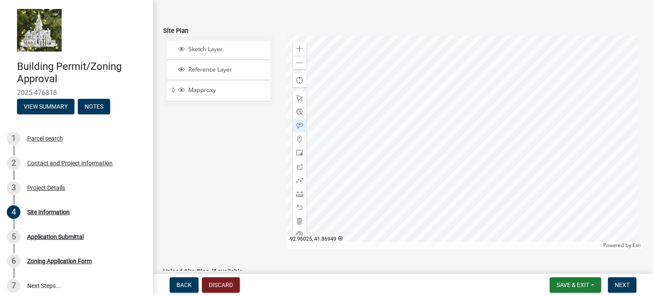
click at [473, 120] on div at bounding box center [465, 142] width 357 height 213
click at [298, 194] on span at bounding box center [299, 193] width 7 height 7
click at [482, 116] on div at bounding box center [465, 142] width 357 height 213
click at [493, 128] on div at bounding box center [465, 142] width 357 height 213
click at [466, 129] on div at bounding box center [465, 142] width 357 height 213
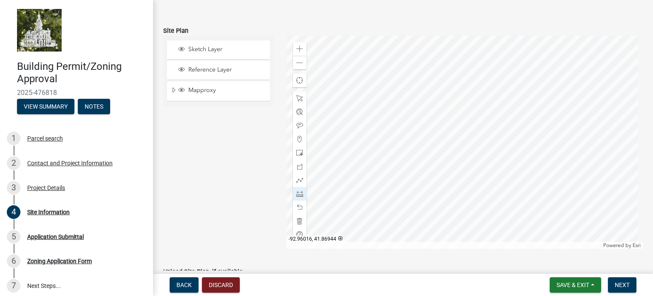
click at [487, 131] on div at bounding box center [465, 142] width 357 height 213
click at [619, 283] on span "Next" at bounding box center [622, 284] width 15 height 7
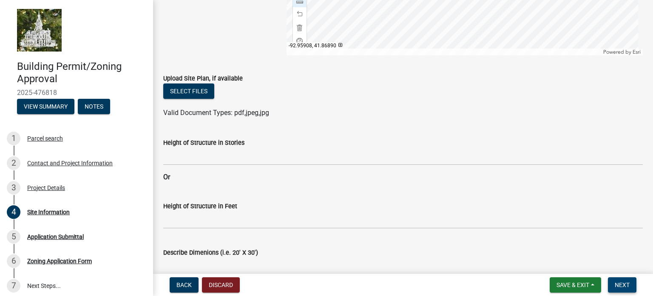
scroll to position [284, 0]
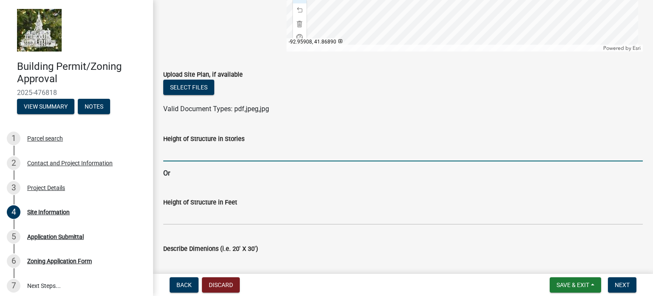
click at [177, 156] on input "Height of Structure in Stories" at bounding box center [403, 152] width 480 height 17
type input "One Story"
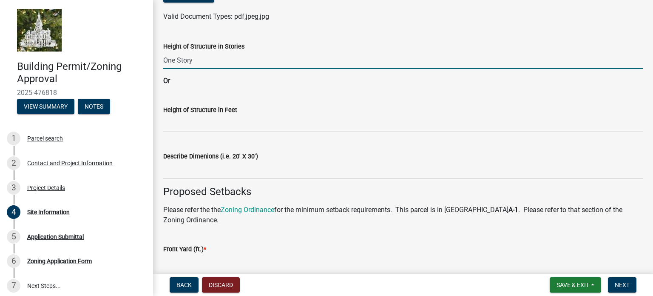
scroll to position [381, 0]
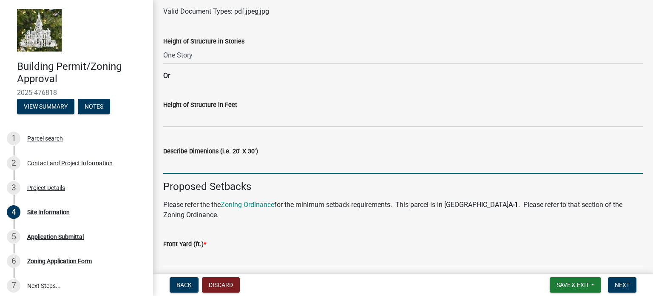
click at [182, 166] on input "Describe Dimenions (i.e. 20' X 30')" at bounding box center [403, 164] width 480 height 17
type input "24 ft by 24 ft"
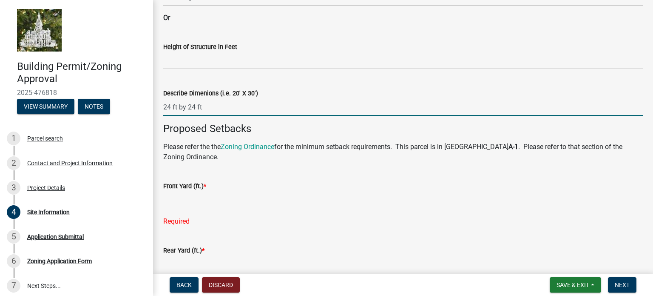
scroll to position [441, 0]
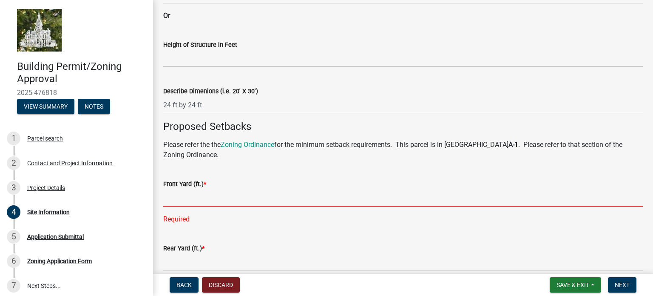
click at [168, 200] on input "text" at bounding box center [403, 197] width 480 height 17
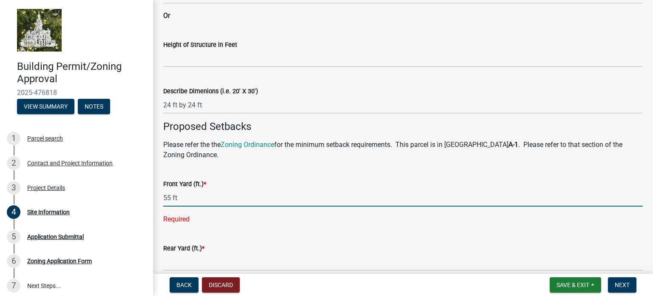
click at [164, 197] on input "55 ft" at bounding box center [403, 197] width 480 height 17
type input "55"
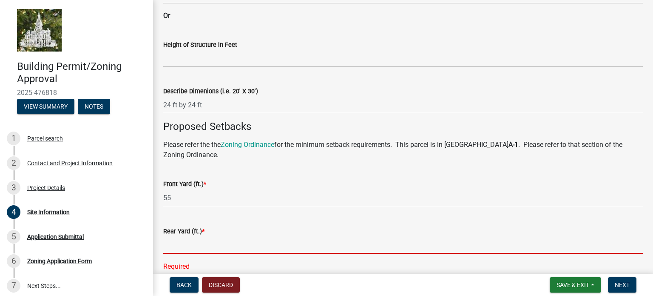
click at [174, 247] on input "text" at bounding box center [403, 244] width 480 height 17
click at [170, 243] on input "text" at bounding box center [403, 244] width 480 height 17
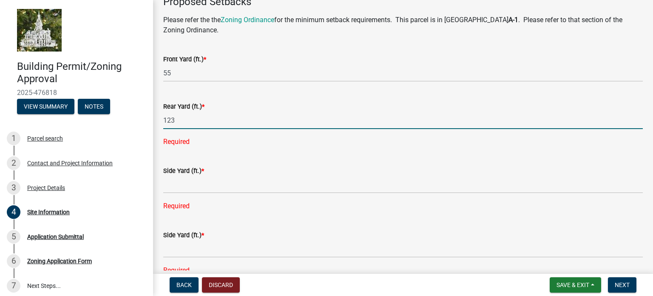
scroll to position [568, 0]
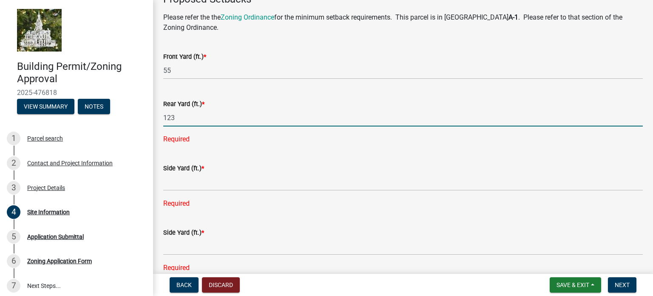
type input "123"
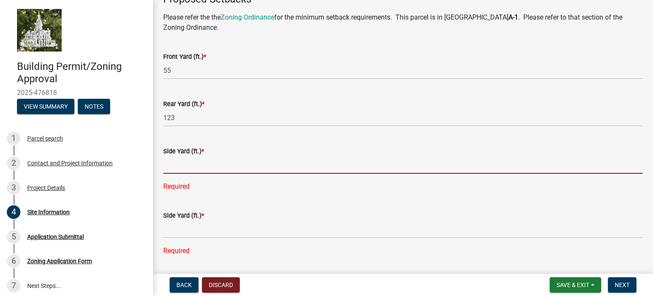
click at [170, 183] on div "Side Yard (ft.) * Required" at bounding box center [403, 162] width 480 height 57
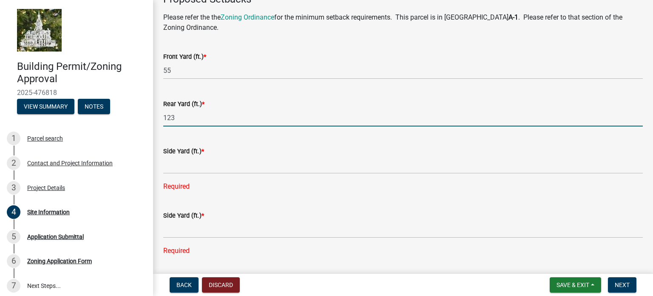
click at [176, 118] on input "123" at bounding box center [403, 117] width 480 height 17
click at [164, 117] on input "123" at bounding box center [403, 117] width 480 height 17
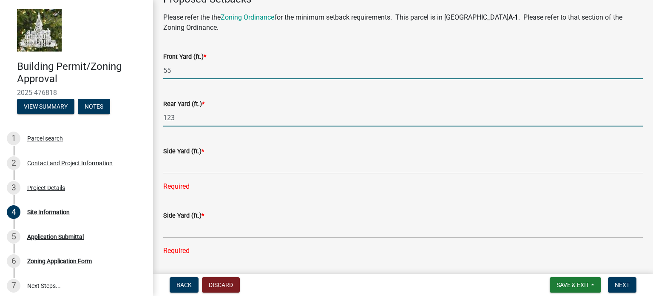
click at [163, 70] on input "55" at bounding box center [403, 70] width 480 height 17
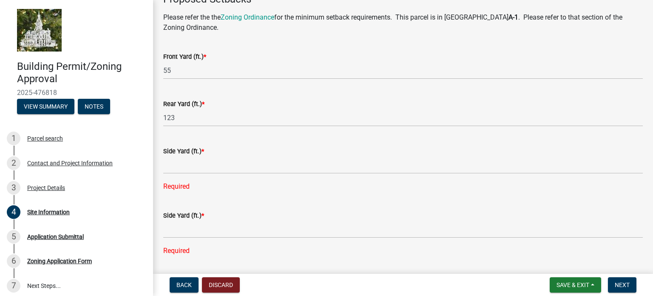
click at [201, 94] on div "Rear Yard (ft.) * 123" at bounding box center [403, 107] width 480 height 40
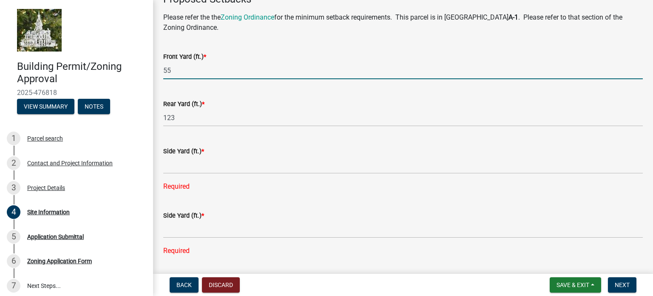
click at [180, 70] on input "55" at bounding box center [403, 70] width 480 height 17
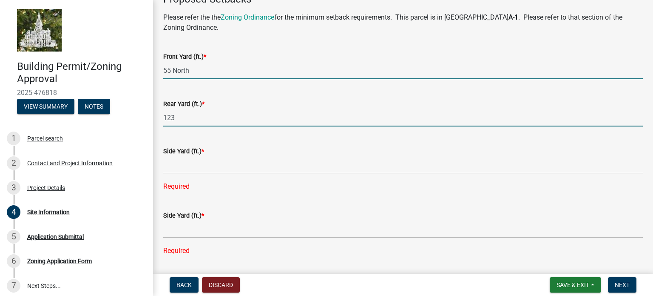
type input "55"
click at [185, 114] on input "123" at bounding box center [403, 117] width 480 height 17
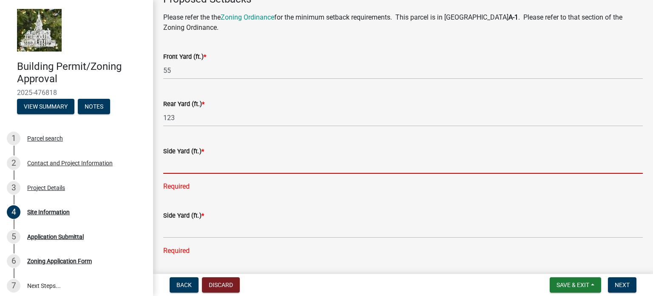
click at [169, 165] on input "text" at bounding box center [403, 164] width 480 height 17
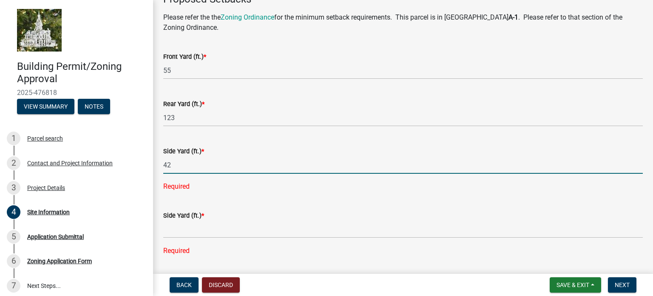
type input "42"
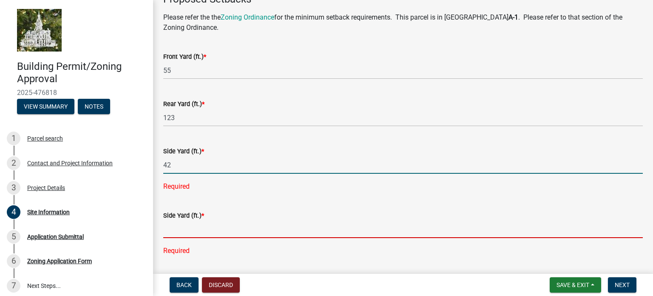
click at [169, 224] on div "Side Yard (ft.) * Required" at bounding box center [403, 226] width 480 height 57
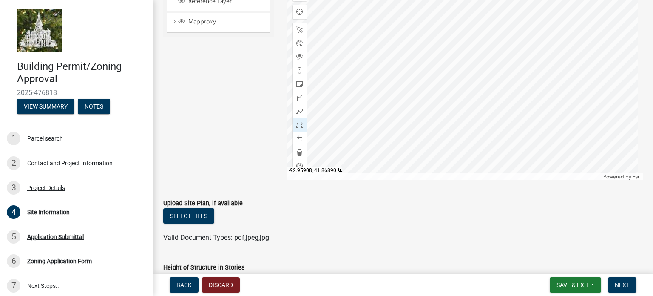
scroll to position [139, 0]
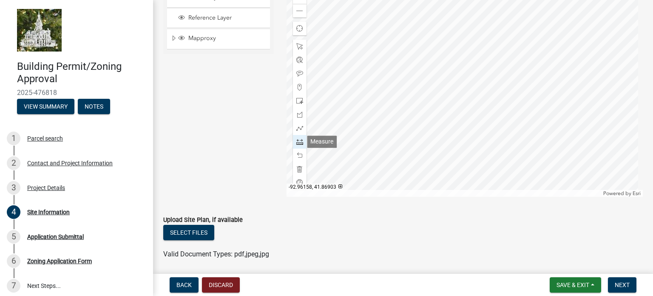
click at [298, 142] on span at bounding box center [299, 141] width 7 height 7
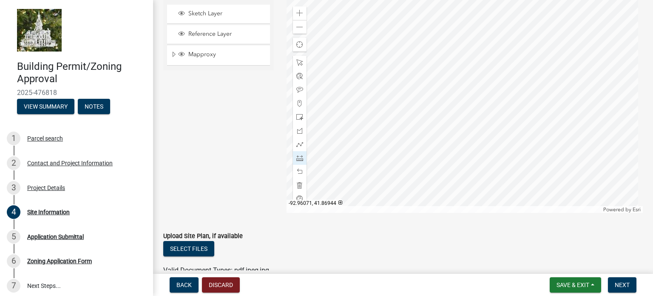
click at [410, 95] on div at bounding box center [465, 106] width 357 height 213
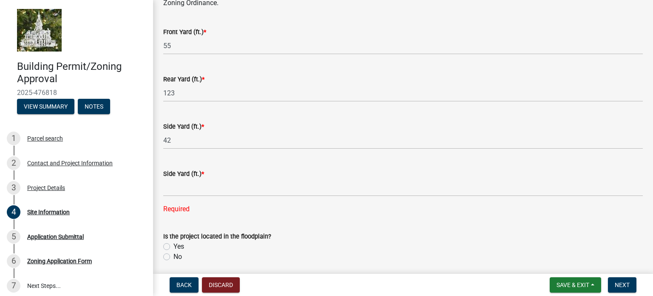
scroll to position [597, 0]
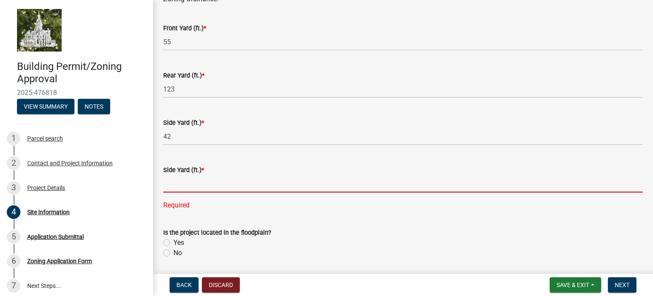
click at [166, 187] on input "text" at bounding box center [403, 183] width 480 height 17
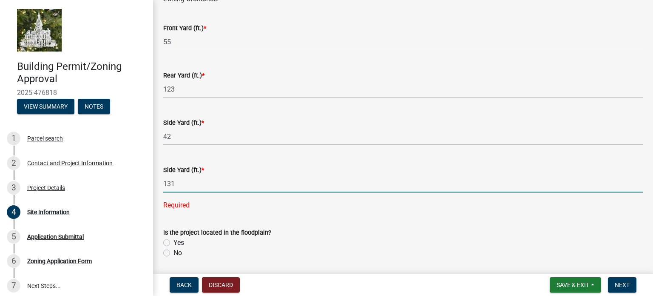
type input "131"
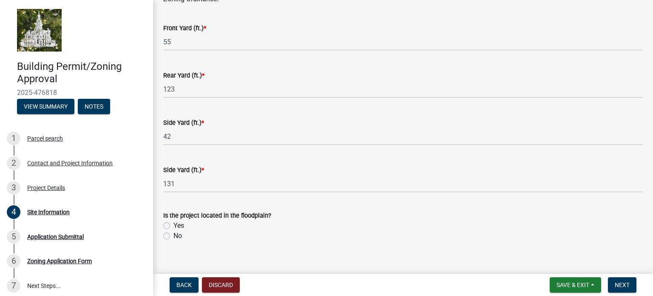
click at [174, 234] on label "No" at bounding box center [178, 236] width 9 height 10
click at [174, 234] on input "No" at bounding box center [177, 234] width 6 height 6
radio input "true"
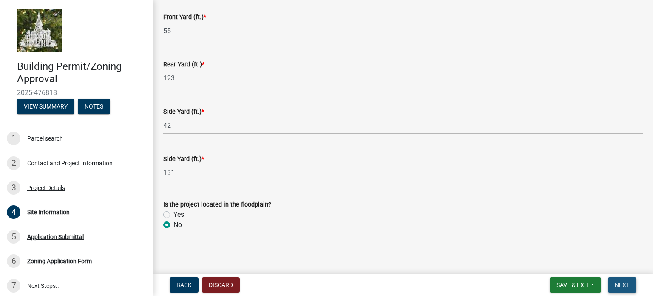
click at [623, 282] on span "Next" at bounding box center [622, 284] width 15 height 7
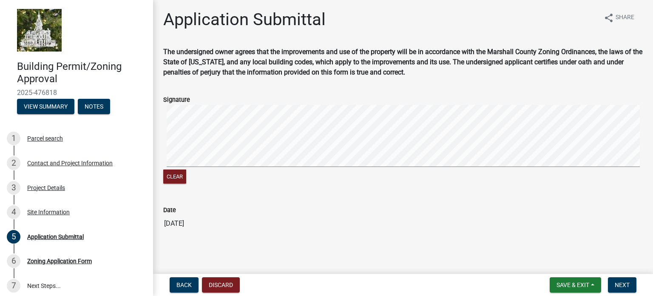
scroll to position [2, 0]
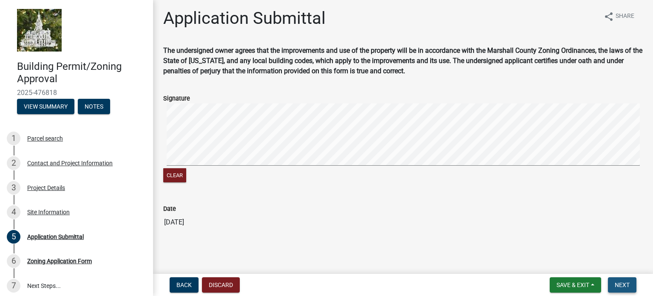
click at [618, 282] on span "Next" at bounding box center [622, 284] width 15 height 7
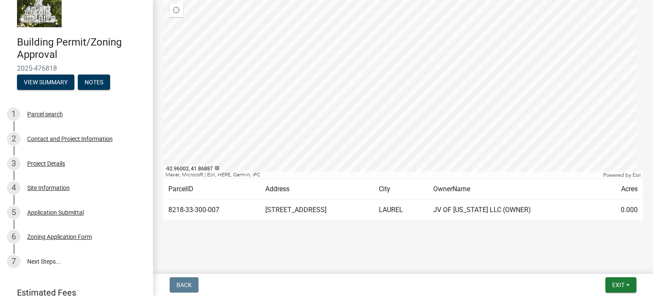
scroll to position [22, 0]
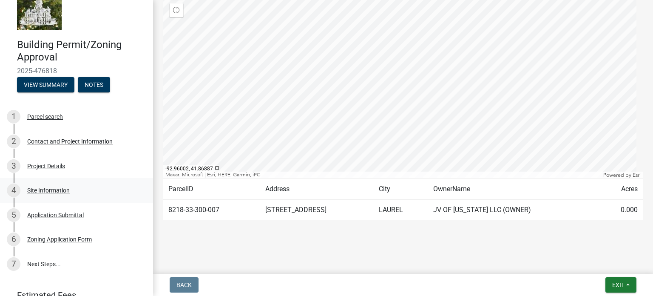
click at [54, 187] on div "Site Information" at bounding box center [48, 190] width 43 height 6
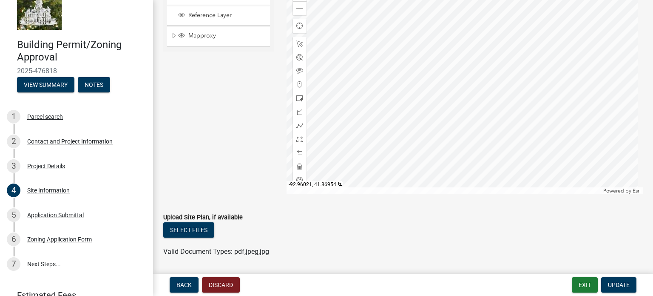
scroll to position [0, 0]
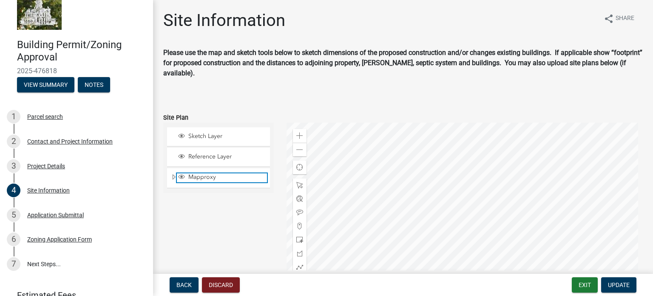
click at [196, 177] on span "Mapproxy" at bounding box center [226, 177] width 81 height 8
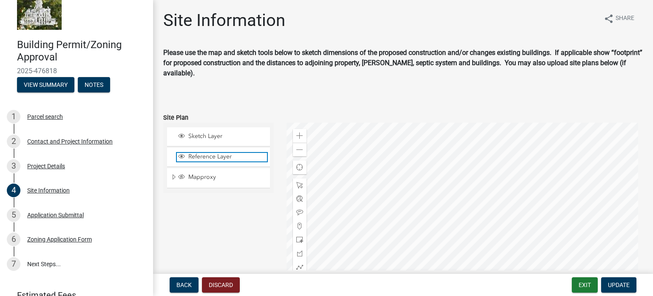
click at [192, 154] on span "Reference Layer" at bounding box center [226, 157] width 81 height 8
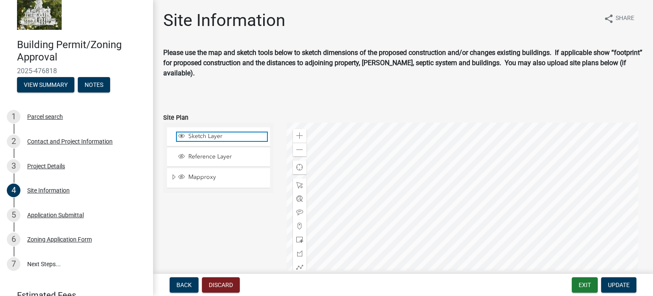
click at [192, 136] on span "Sketch Layer" at bounding box center [226, 136] width 81 height 8
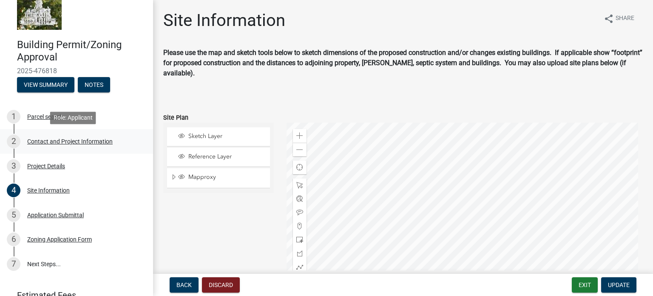
click at [63, 140] on div "Contact and Project Information" at bounding box center [70, 141] width 86 height 6
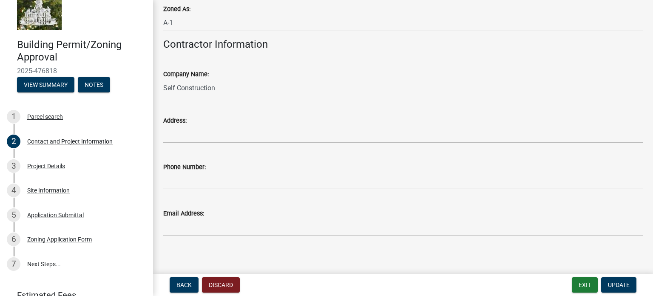
scroll to position [820, 0]
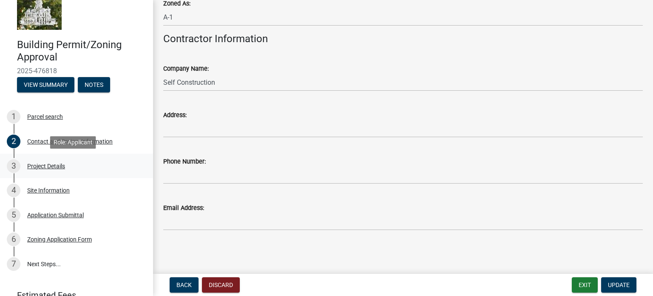
click at [54, 163] on div "Project Details" at bounding box center [46, 166] width 38 height 6
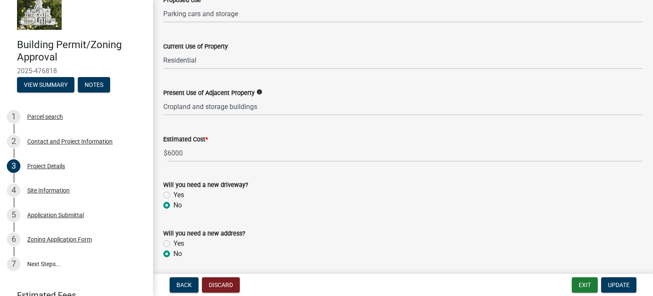
scroll to position [337, 0]
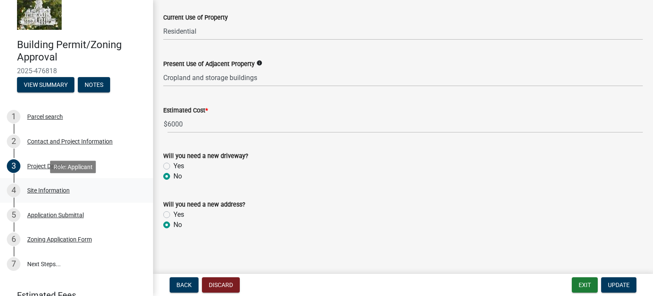
click at [44, 190] on div "Site Information" at bounding box center [48, 190] width 43 height 6
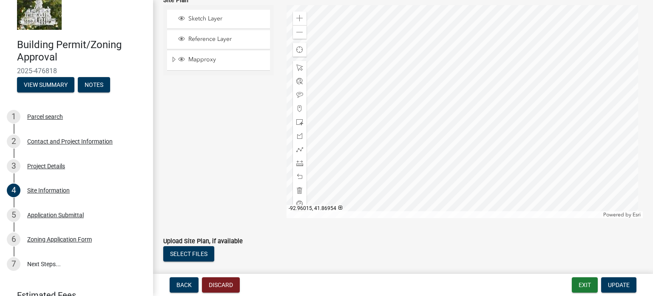
scroll to position [123, 0]
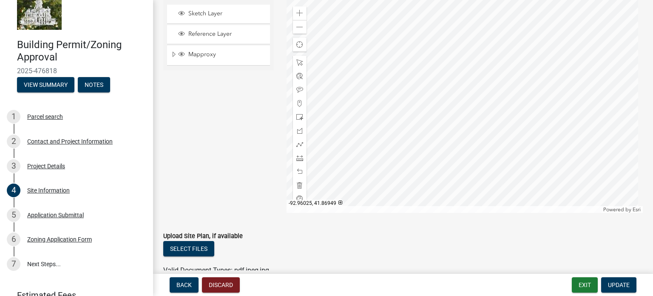
click at [359, 84] on div at bounding box center [465, 106] width 357 height 213
click at [467, 75] on div at bounding box center [465, 106] width 357 height 213
click at [403, 174] on div at bounding box center [465, 106] width 357 height 213
click at [371, 115] on div at bounding box center [465, 106] width 357 height 213
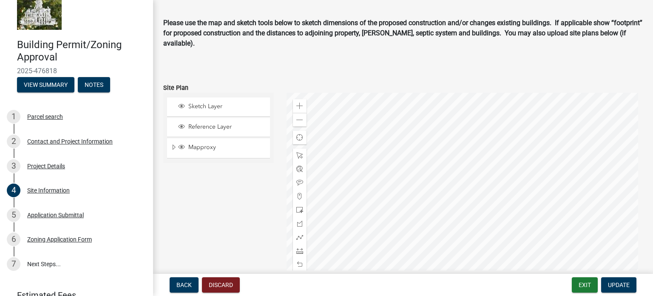
scroll to position [0, 0]
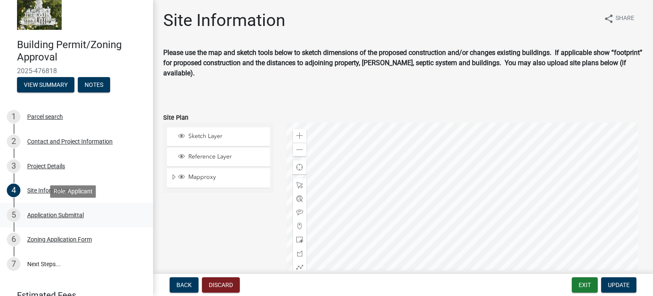
click at [56, 214] on div "Application Submittal" at bounding box center [55, 215] width 57 height 6
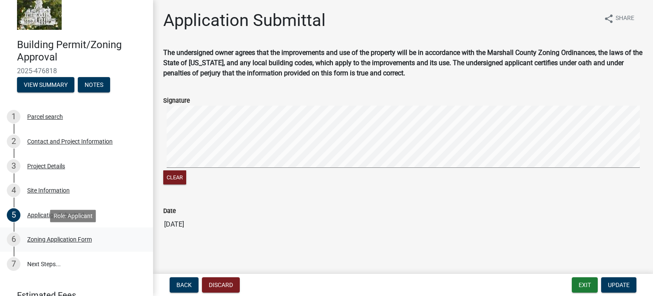
click at [66, 236] on div "Zoning Application Form" at bounding box center [59, 239] width 65 height 6
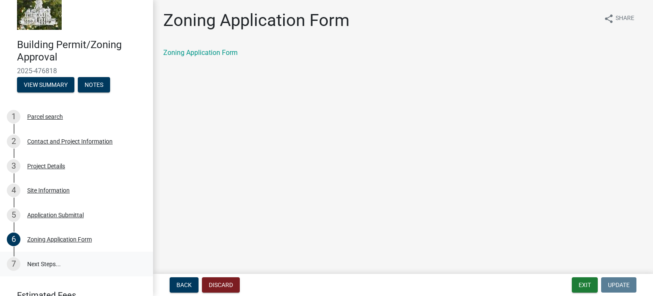
click at [46, 259] on link "7 Next Steps..." at bounding box center [76, 263] width 153 height 25
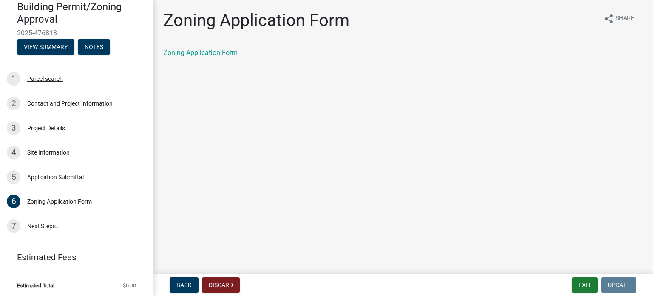
scroll to position [62, 0]
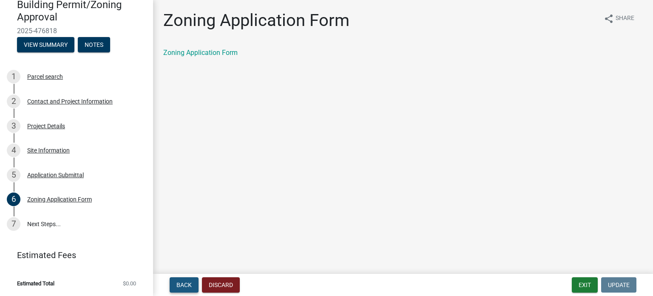
click at [185, 280] on button "Back" at bounding box center [184, 284] width 29 height 15
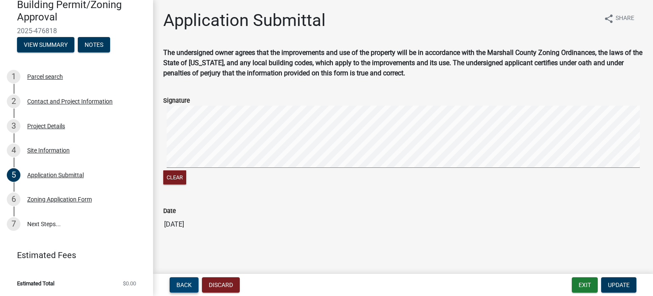
click at [180, 280] on button "Back" at bounding box center [184, 284] width 29 height 15
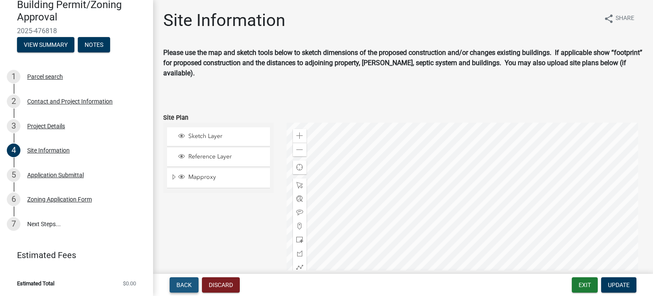
drag, startPoint x: 180, startPoint y: 280, endPoint x: 185, endPoint y: 287, distance: 8.9
click at [184, 288] on button "Back" at bounding box center [184, 284] width 29 height 15
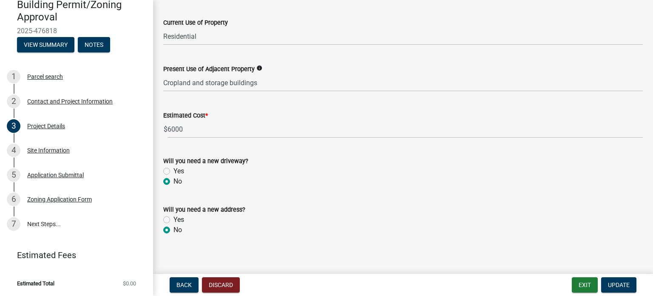
scroll to position [337, 0]
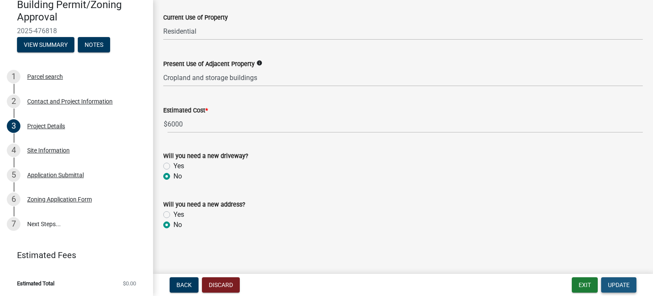
click at [619, 284] on span "Update" at bounding box center [619, 284] width 22 height 7
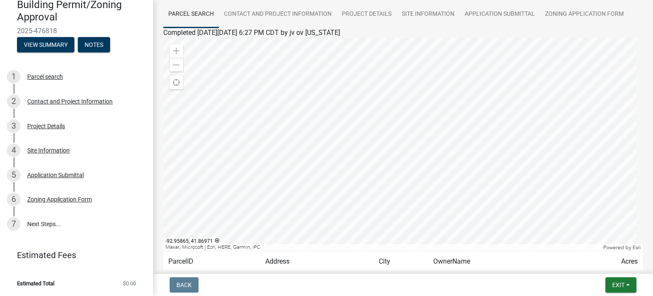
scroll to position [66, 0]
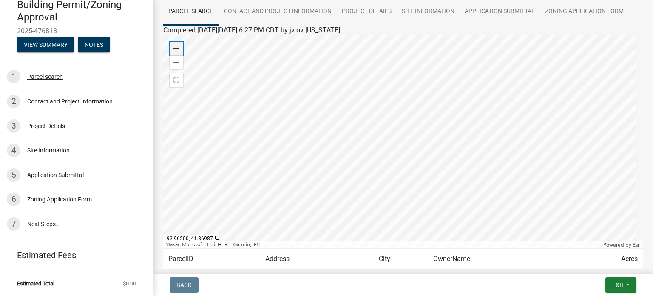
click at [176, 47] on span at bounding box center [176, 48] width 7 height 7
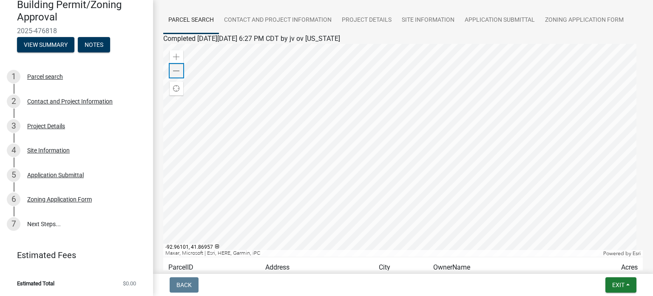
click at [177, 68] on span at bounding box center [176, 71] width 7 height 7
click at [404, 137] on div at bounding box center [403, 150] width 480 height 213
click at [177, 89] on span "Find my location" at bounding box center [176, 88] width 7 height 7
click at [225, 149] on div at bounding box center [403, 150] width 480 height 213
click at [228, 161] on div at bounding box center [403, 150] width 480 height 213
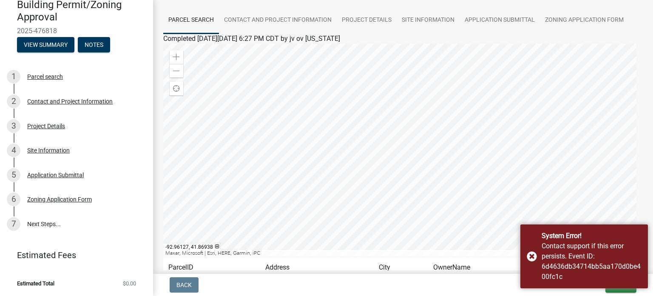
click at [250, 151] on div at bounding box center [403, 150] width 480 height 213
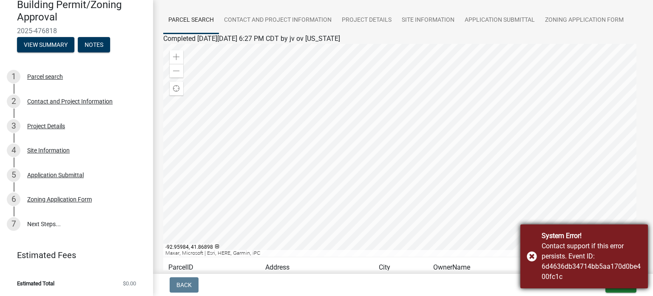
click at [531, 258] on div "System Error! Contact support if this error persists. Event ID: 6d4636db34714bb…" at bounding box center [585, 256] width 128 height 64
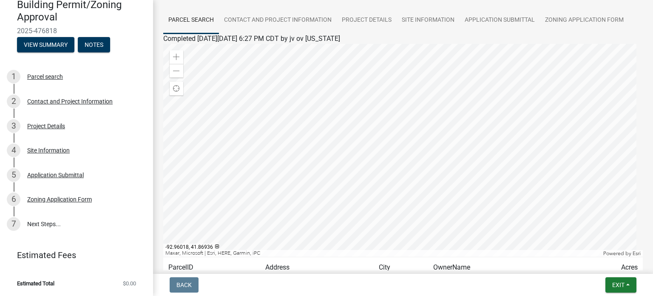
click at [423, 156] on div at bounding box center [403, 150] width 480 height 213
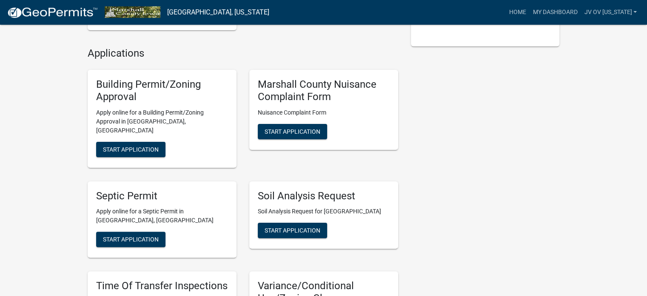
scroll to position [182, 0]
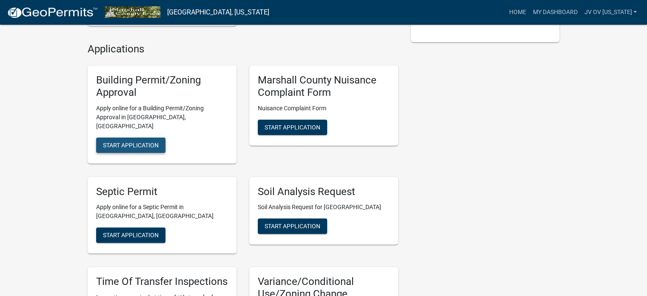
click at [148, 141] on span "Start Application" at bounding box center [131, 144] width 56 height 7
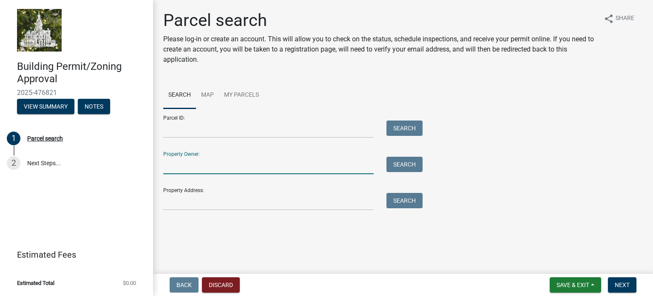
click at [190, 165] on input "Property Owner:" at bounding box center [268, 165] width 211 height 17
type input "jv of [US_STATE] llc"
click at [402, 164] on button "Search" at bounding box center [405, 164] width 36 height 15
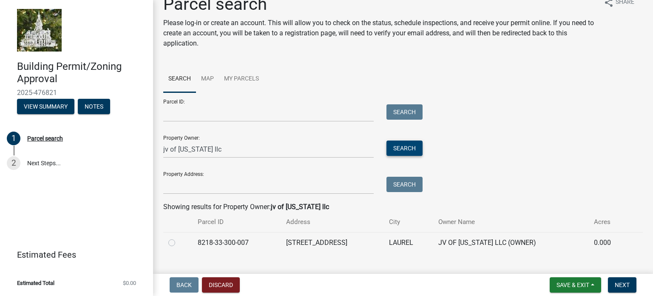
scroll to position [31, 0]
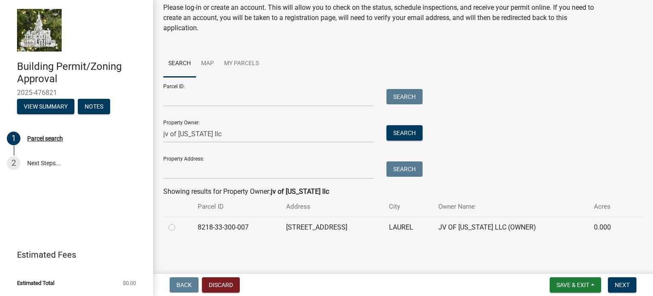
click at [179, 222] on label at bounding box center [179, 222] width 0 height 0
click at [179, 227] on input "radio" at bounding box center [182, 225] width 6 height 6
radio input "true"
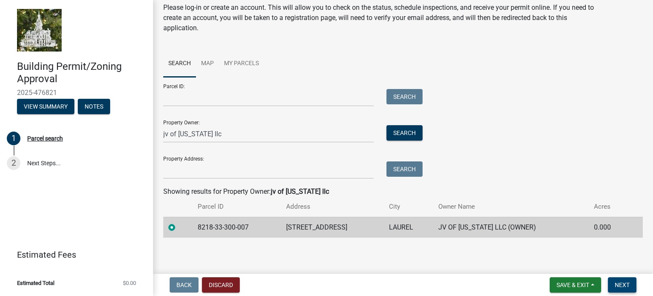
click at [622, 283] on span "Next" at bounding box center [622, 284] width 15 height 7
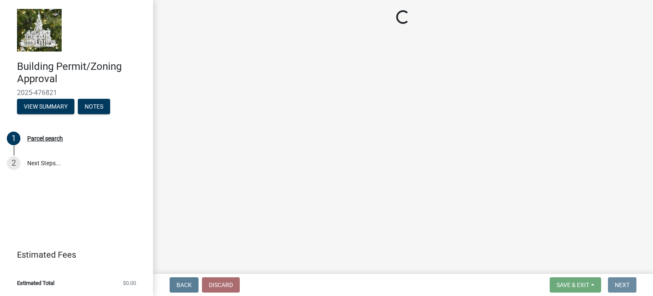
scroll to position [0, 0]
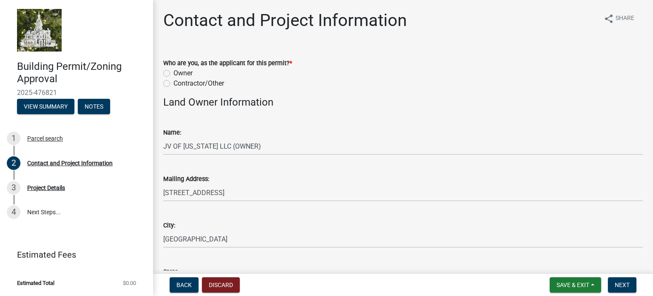
click at [174, 73] on label "Owner" at bounding box center [183, 73] width 19 height 10
click at [174, 73] on input "Owner" at bounding box center [177, 71] width 6 height 6
radio input "true"
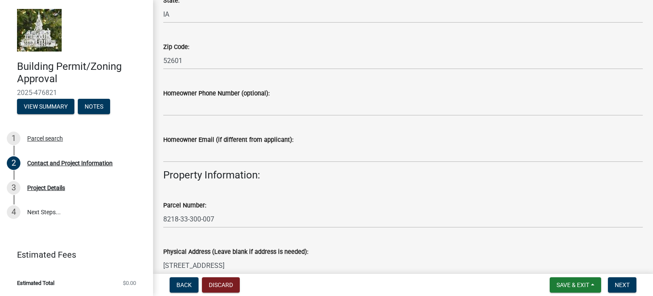
scroll to position [273, 0]
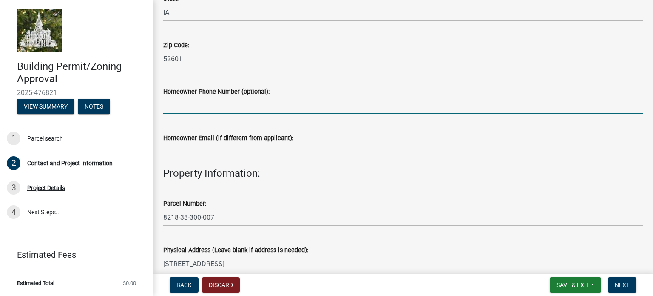
click at [192, 106] on input "Homeowner Phone Number (optional):" at bounding box center [403, 105] width 480 height 17
type input "[PHONE_NUMBER]"
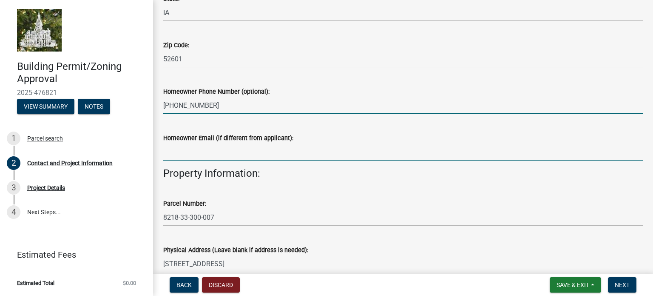
click at [199, 156] on input "Homeowner Email (if different from applicant):" at bounding box center [403, 151] width 480 height 17
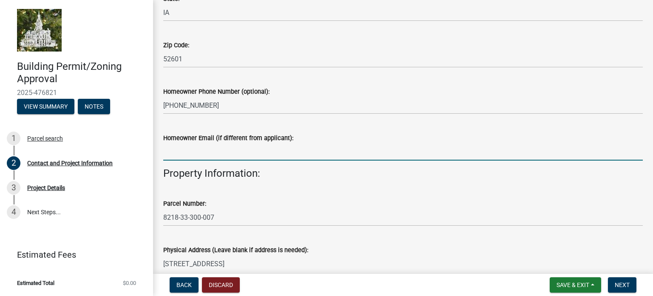
type input "[EMAIL_ADDRESS][DOMAIN_NAME]"
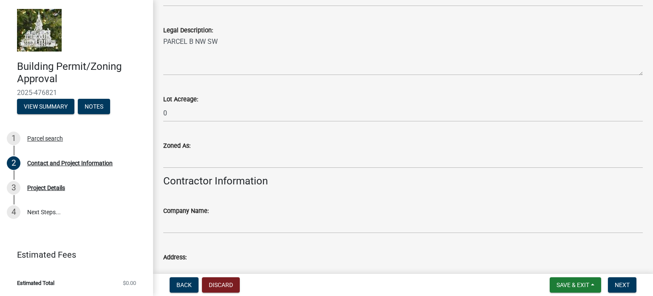
scroll to position [679, 0]
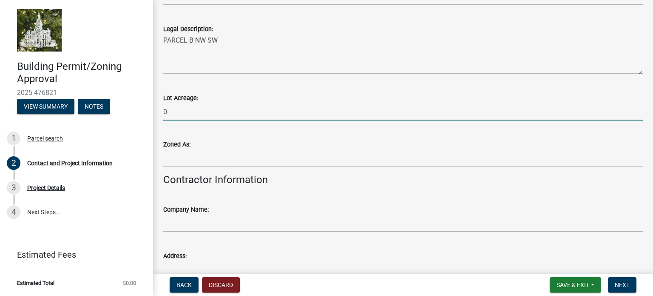
click at [177, 110] on input "0" at bounding box center [403, 111] width 480 height 17
type input "1"
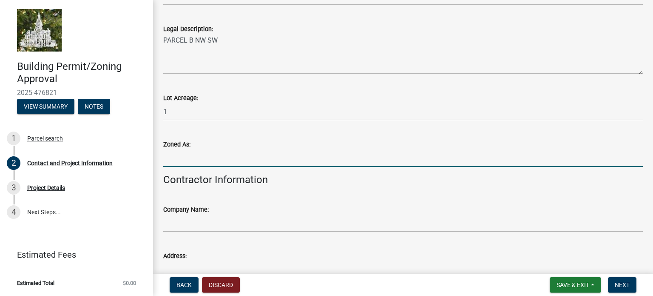
click at [175, 157] on input "Zoned As:" at bounding box center [403, 157] width 480 height 17
type input "A-1"
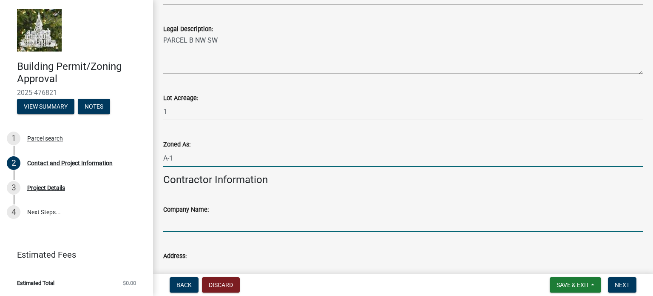
click at [177, 219] on input "Company Name:" at bounding box center [403, 222] width 480 height 17
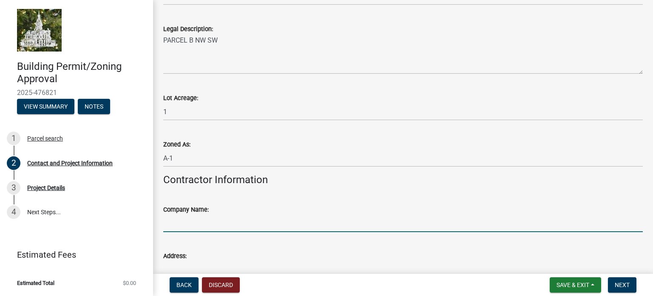
type input "JV OF [US_STATE] LLC"
type input "[STREET_ADDRESS]"
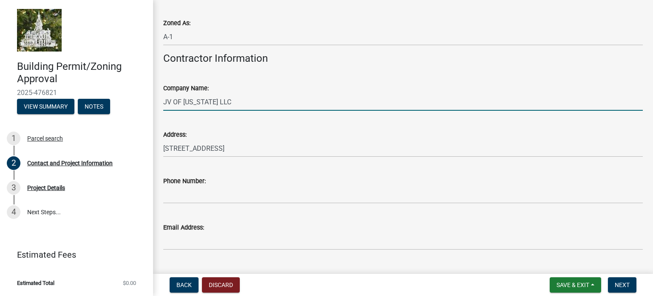
scroll to position [820, 0]
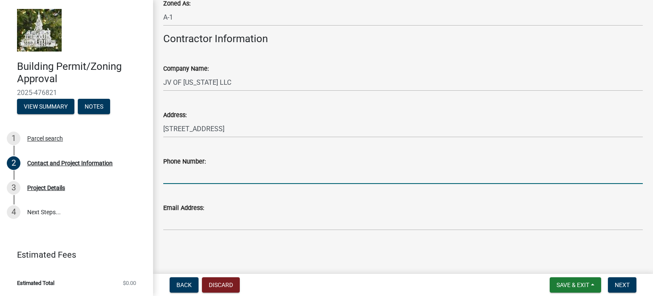
click at [192, 177] on input "Phone Number:" at bounding box center [403, 174] width 480 height 17
type input "8643140668"
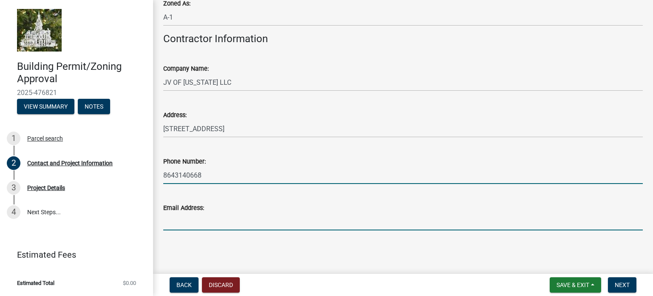
type input "[EMAIL_ADDRESS][DOMAIN_NAME]"
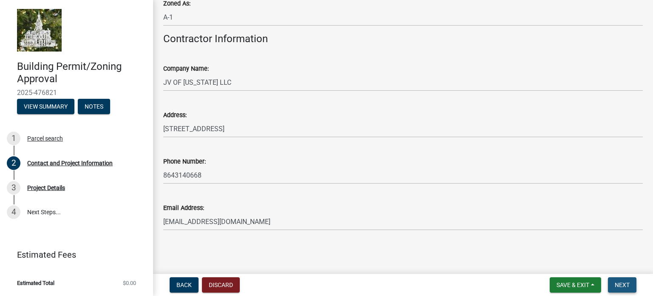
click at [619, 282] on span "Next" at bounding box center [622, 284] width 15 height 7
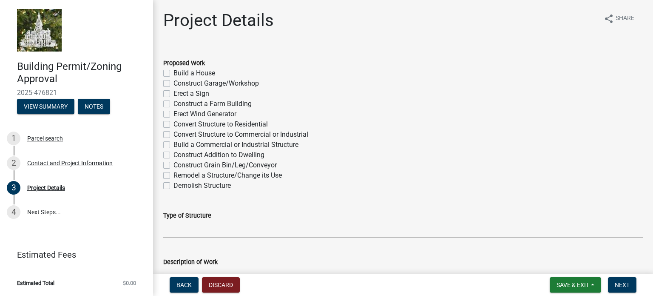
click at [174, 82] on label "Construct Garage/Workshop" at bounding box center [217, 83] width 86 height 10
click at [174, 82] on input "Construct Garage/Workshop" at bounding box center [177, 81] width 6 height 6
checkbox input "true"
checkbox input "false"
checkbox input "true"
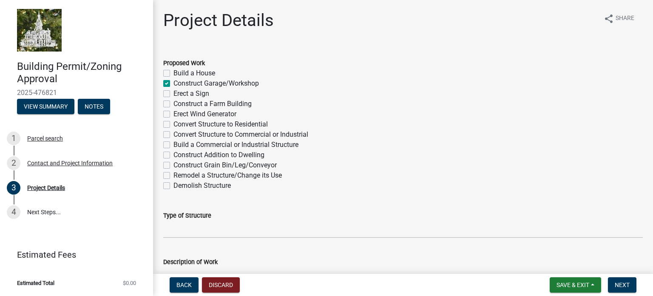
checkbox input "false"
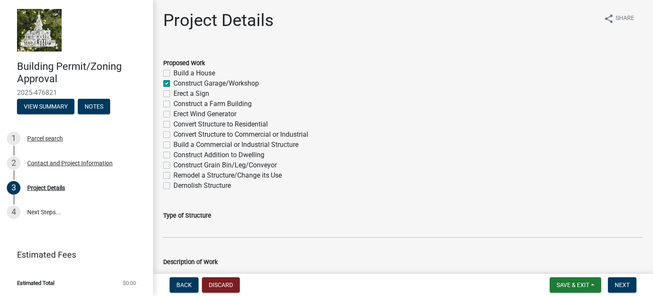
checkbox input "false"
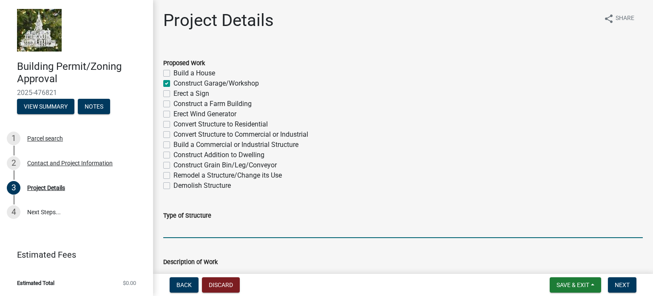
click at [177, 230] on input "Type of Structure" at bounding box center [403, 228] width 480 height 17
type input "Pole Barn Garage"
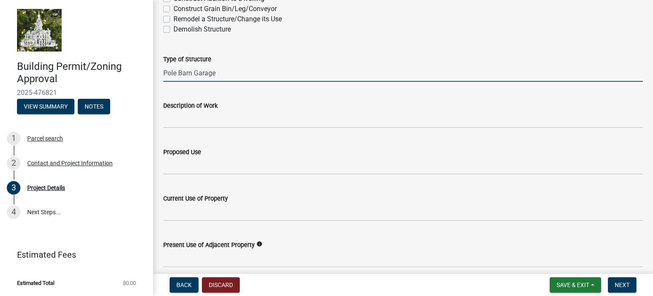
scroll to position [157, 0]
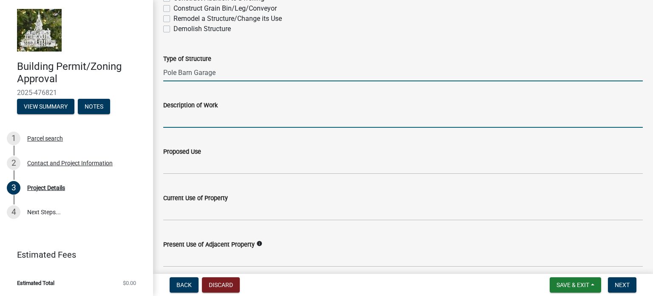
click at [174, 120] on input "Description of Work" at bounding box center [403, 118] width 480 height 17
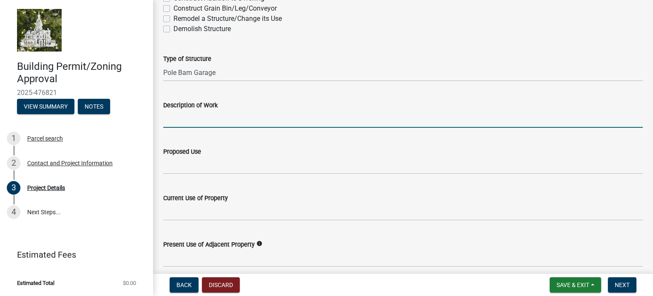
type input "Approximate 24 ft by 24 ft garage"
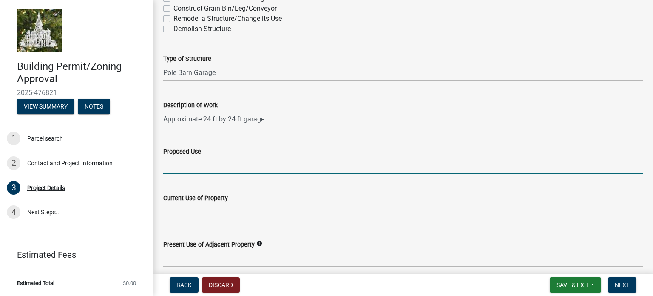
click at [182, 166] on input "Proposed Use" at bounding box center [403, 165] width 480 height 17
type input "Parking cars and storage"
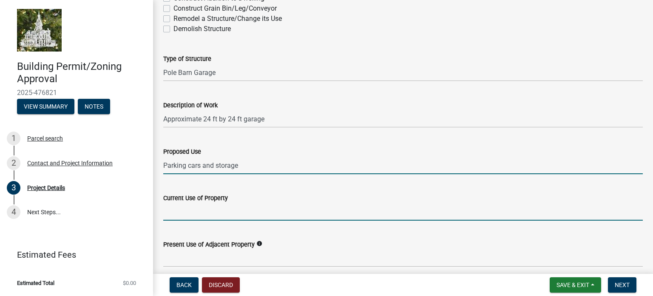
click at [185, 209] on input "Current Use of Property" at bounding box center [403, 211] width 480 height 17
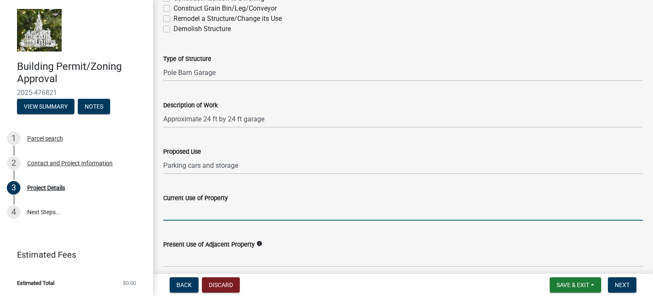
type input "Residential"
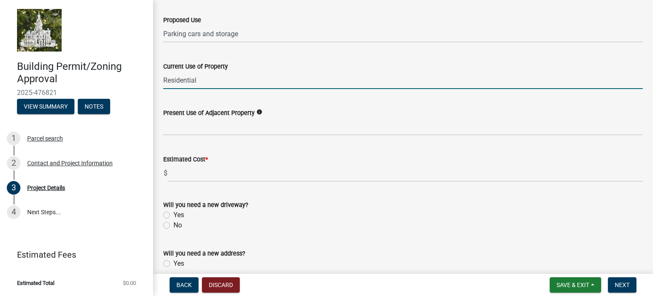
scroll to position [289, 0]
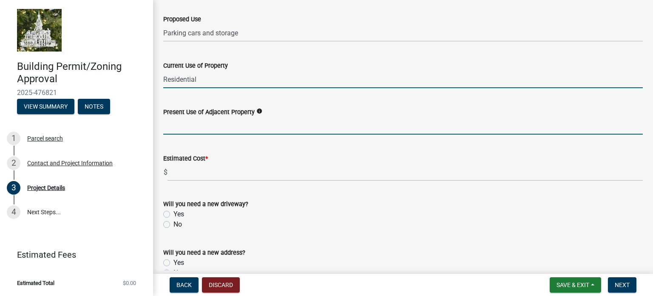
click at [191, 127] on input "Present Use of Adjacent Property" at bounding box center [403, 125] width 480 height 17
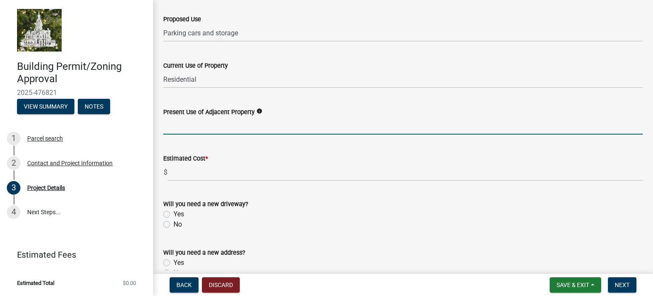
type input "Cropland and storage buildings"
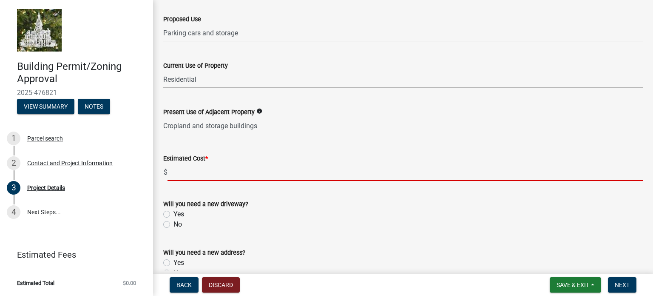
click at [186, 173] on input "text" at bounding box center [406, 171] width 476 height 17
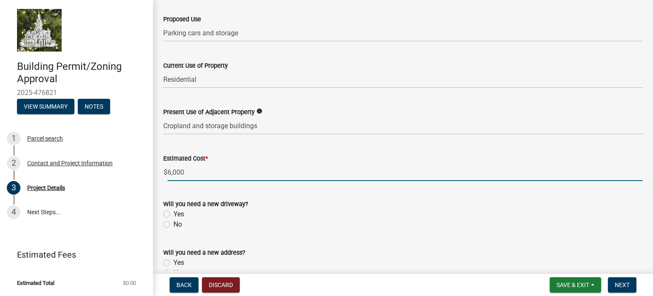
type input "6000"
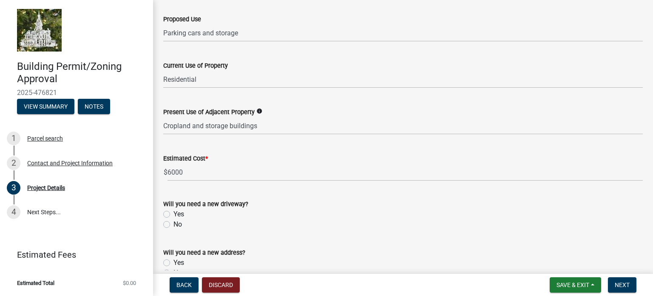
click at [174, 222] on label "No" at bounding box center [178, 224] width 9 height 10
click at [174, 222] on input "No" at bounding box center [177, 222] width 6 height 6
radio input "true"
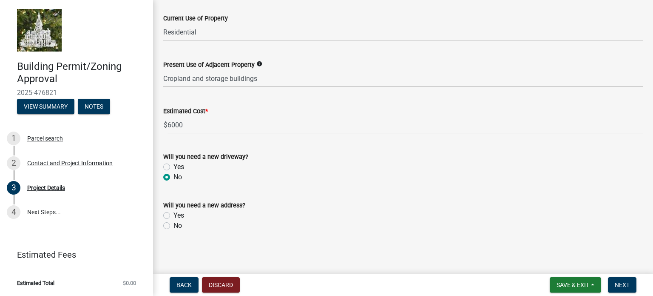
scroll to position [337, 0]
drag, startPoint x: 168, startPoint y: 222, endPoint x: 200, endPoint y: 217, distance: 32.3
click at [174, 223] on label "No" at bounding box center [178, 224] width 9 height 10
click at [174, 223] on input "No" at bounding box center [177, 222] width 6 height 6
radio input "true"
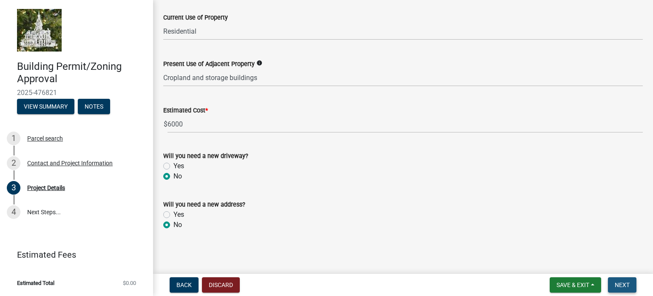
click at [624, 284] on span "Next" at bounding box center [622, 284] width 15 height 7
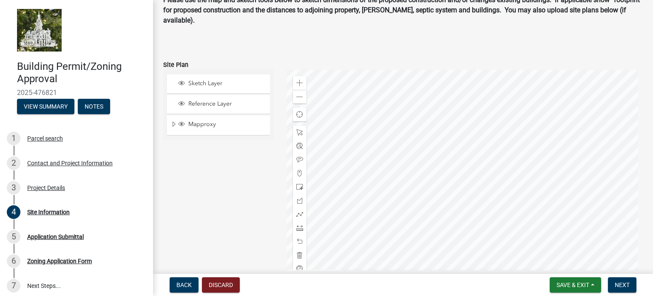
scroll to position [54, 0]
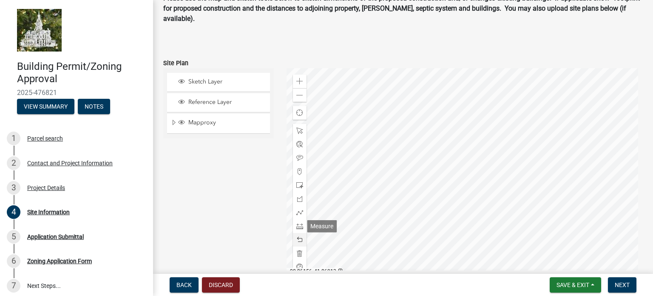
drag, startPoint x: 296, startPoint y: 226, endPoint x: 301, endPoint y: 223, distance: 5.5
click at [296, 226] on span at bounding box center [299, 225] width 7 height 7
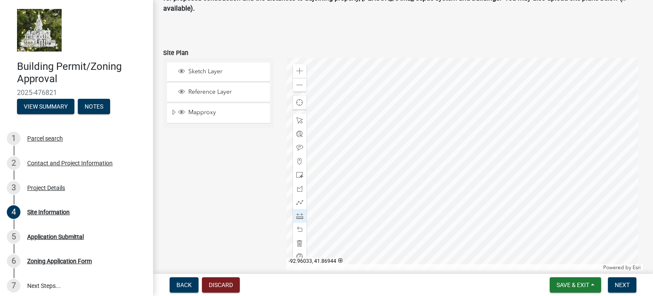
click at [461, 153] on div at bounding box center [465, 164] width 357 height 213
click at [476, 153] on div at bounding box center [465, 164] width 357 height 213
click at [354, 180] on div at bounding box center [465, 164] width 357 height 213
click at [315, 160] on div at bounding box center [465, 164] width 357 height 213
click at [298, 214] on span at bounding box center [299, 215] width 7 height 7
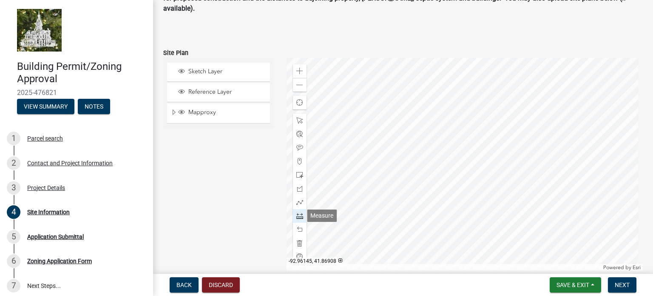
click at [297, 215] on span at bounding box center [299, 215] width 7 height 7
click at [474, 151] on div at bounding box center [465, 164] width 357 height 213
click at [298, 214] on span at bounding box center [299, 215] width 7 height 7
click at [475, 152] on div at bounding box center [465, 164] width 357 height 213
click at [475, 140] on div at bounding box center [465, 164] width 357 height 213
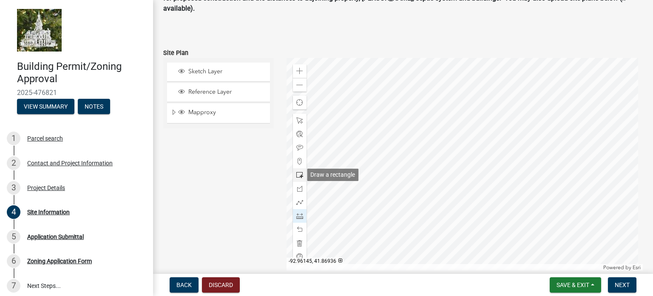
click at [298, 173] on span at bounding box center [299, 174] width 7 height 7
click at [476, 152] on div at bounding box center [465, 164] width 357 height 213
click at [475, 148] on div at bounding box center [465, 164] width 357 height 213
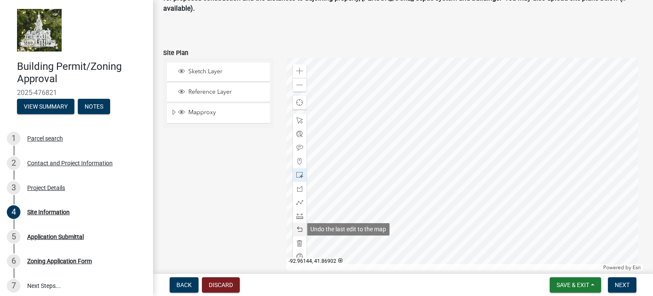
click at [299, 229] on span at bounding box center [299, 229] width 7 height 7
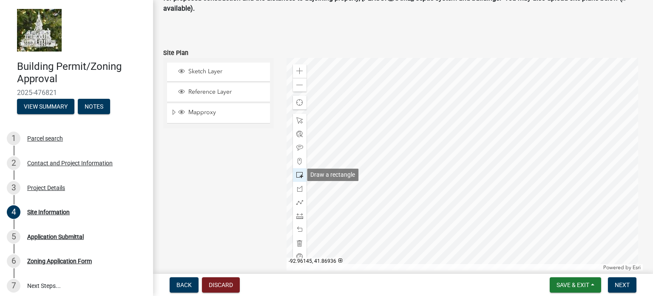
click at [298, 171] on span at bounding box center [299, 174] width 7 height 7
click at [298, 173] on span at bounding box center [299, 174] width 7 height 7
click at [476, 152] on div at bounding box center [465, 164] width 357 height 213
click at [474, 147] on div at bounding box center [465, 164] width 357 height 213
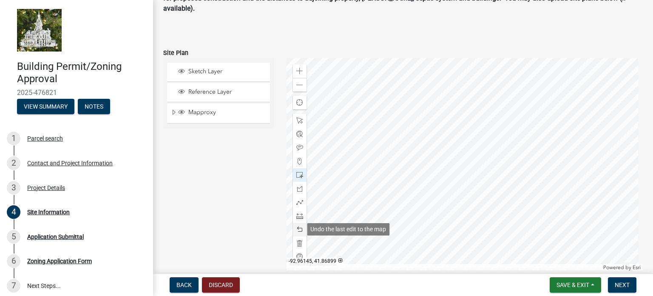
click at [298, 228] on span at bounding box center [299, 229] width 7 height 7
click at [337, 166] on div at bounding box center [465, 164] width 357 height 213
click at [339, 177] on div at bounding box center [465, 164] width 357 height 213
click at [339, 147] on div at bounding box center [465, 164] width 357 height 213
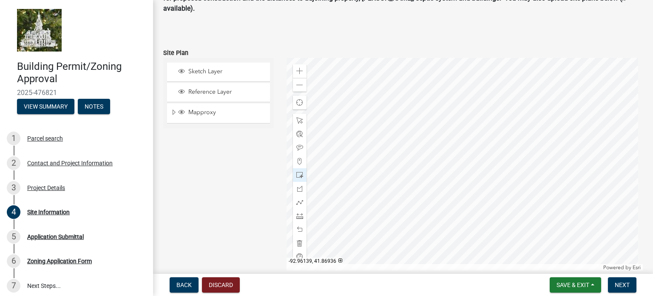
click at [313, 168] on div at bounding box center [465, 164] width 357 height 213
click at [301, 228] on span at bounding box center [299, 229] width 7 height 7
click at [298, 174] on span at bounding box center [299, 174] width 7 height 7
click at [316, 163] on div at bounding box center [465, 164] width 357 height 213
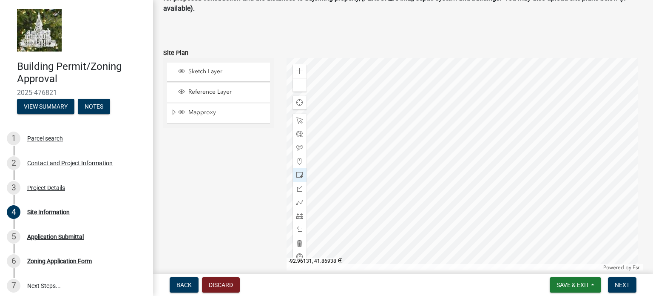
click at [325, 165] on div at bounding box center [465, 164] width 357 height 213
click at [300, 227] on span at bounding box center [299, 229] width 7 height 7
click at [487, 152] on div at bounding box center [465, 164] width 357 height 213
click at [479, 192] on div at bounding box center [465, 164] width 357 height 213
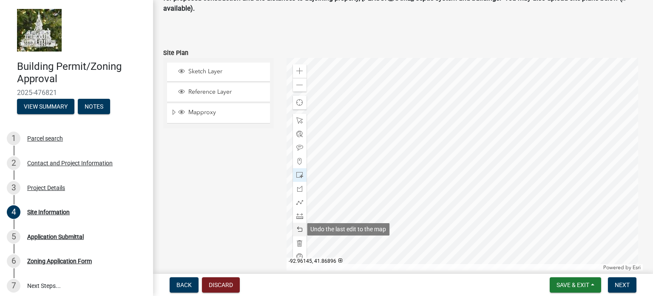
click at [296, 226] on span at bounding box center [299, 229] width 7 height 7
click at [297, 214] on span at bounding box center [299, 215] width 7 height 7
click at [480, 154] on div at bounding box center [465, 164] width 357 height 213
click at [479, 216] on div at bounding box center [465, 164] width 357 height 213
click at [512, 148] on div at bounding box center [465, 164] width 357 height 213
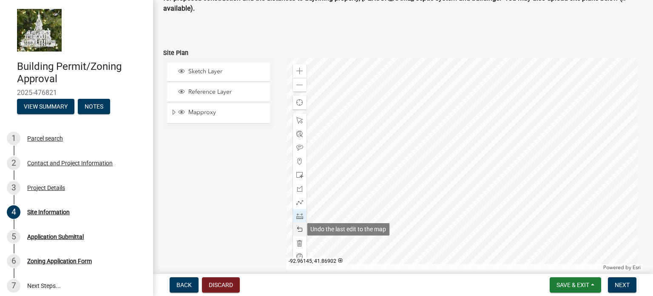
click at [296, 228] on span at bounding box center [299, 229] width 7 height 7
click at [297, 228] on span at bounding box center [299, 229] width 7 height 7
click at [298, 229] on span at bounding box center [299, 229] width 7 height 7
click at [300, 145] on span at bounding box center [299, 147] width 7 height 7
click at [476, 145] on div at bounding box center [465, 164] width 357 height 213
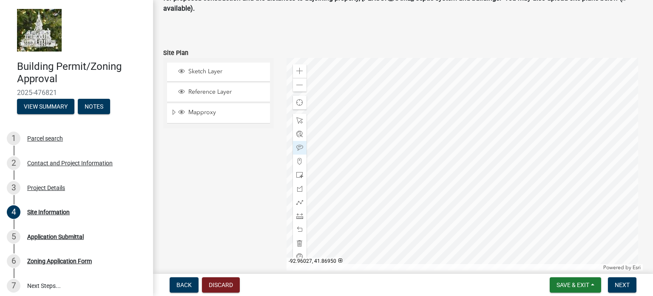
click at [468, 141] on div at bounding box center [465, 164] width 357 height 213
click at [299, 228] on span at bounding box center [299, 229] width 7 height 7
click at [298, 228] on span at bounding box center [299, 229] width 7 height 7
click at [482, 135] on div at bounding box center [465, 164] width 357 height 213
click at [310, 26] on p at bounding box center [403, 25] width 480 height 10
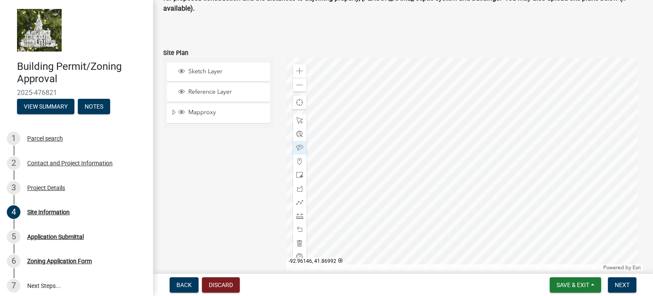
click at [247, 41] on form "Site Plan Sketch Layer Reference Layer Mapproxy Cadastral Anno Condo Name 100 C…" at bounding box center [403, 153] width 480 height 233
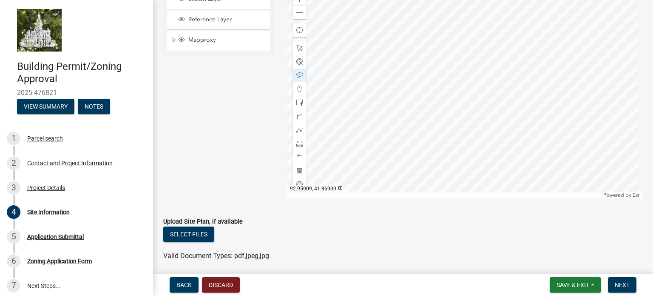
scroll to position [131, 0]
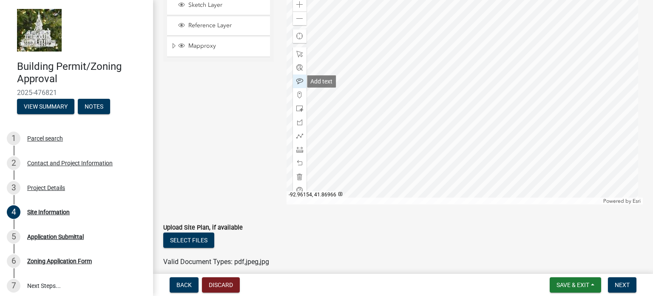
drag, startPoint x: 297, startPoint y: 78, endPoint x: 328, endPoint y: 89, distance: 33.1
click at [298, 78] on span at bounding box center [299, 81] width 7 height 7
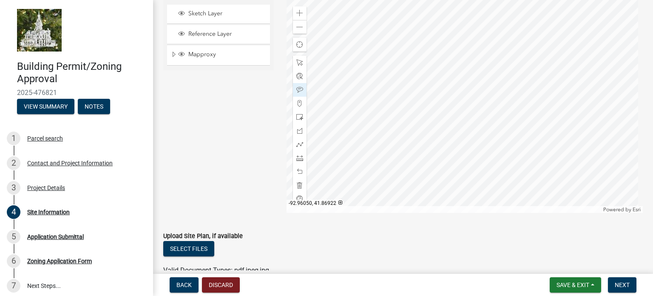
click at [436, 136] on div at bounding box center [465, 106] width 357 height 213
click at [181, 246] on button "Select files" at bounding box center [188, 248] width 51 height 15
click at [623, 283] on span "Next" at bounding box center [622, 284] width 15 height 7
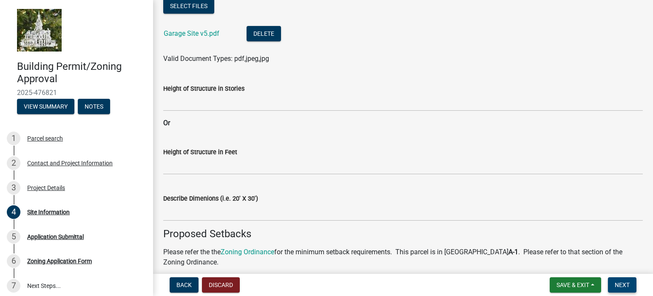
scroll to position [368, 0]
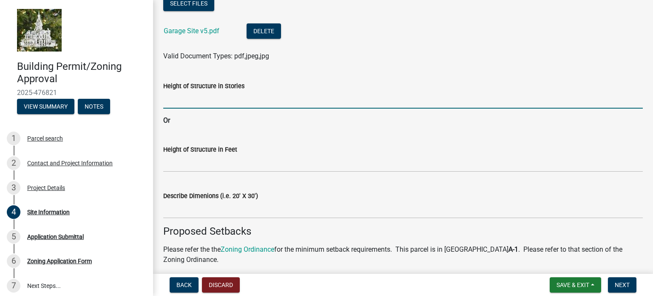
click at [167, 106] on input "Height of Structure in Stories" at bounding box center [403, 99] width 480 height 17
type input "One Story"
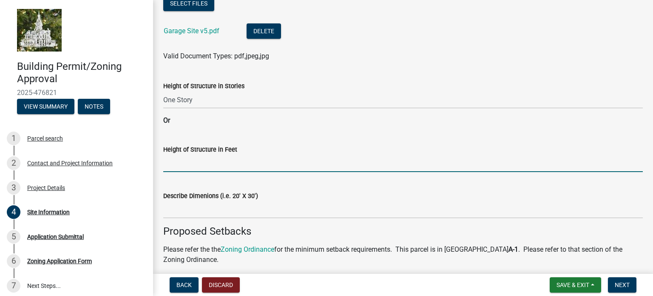
click at [170, 165] on input "Height of Structure in Feet" at bounding box center [403, 162] width 480 height 17
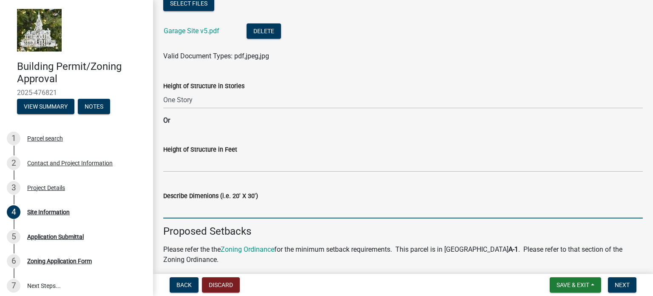
click at [185, 208] on input "Describe Dimenions (i.e. 20' X 30')" at bounding box center [403, 209] width 480 height 17
type input "24 ft by 24 ft"
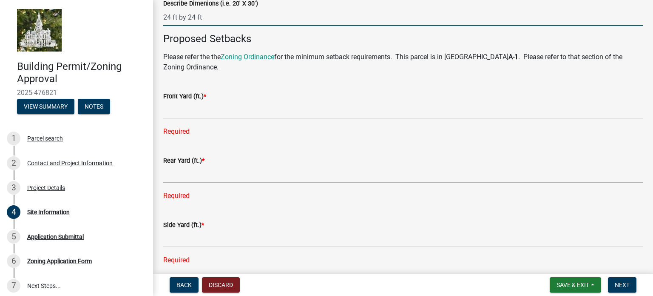
scroll to position [565, 0]
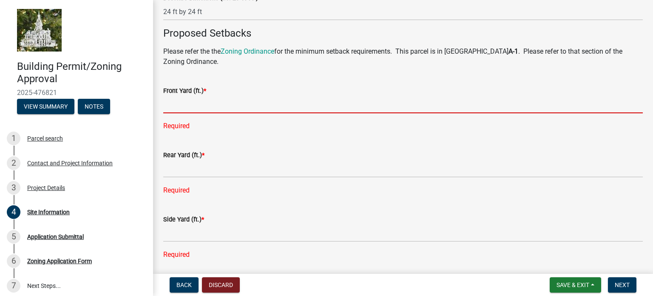
click at [182, 108] on input "text" at bounding box center [403, 104] width 480 height 17
type input "55"
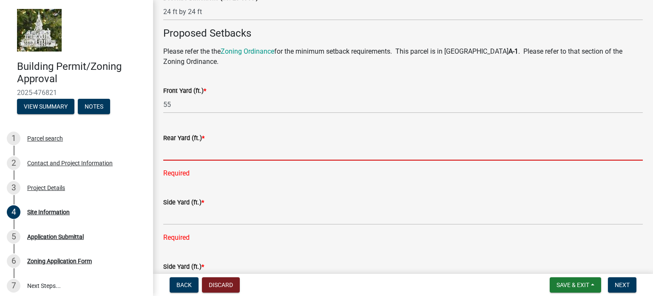
click at [174, 170] on div "Rear Yard (ft.) * Required" at bounding box center [403, 149] width 480 height 57
type input "123"
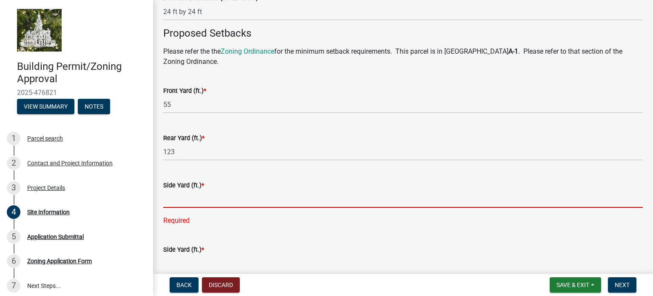
click at [176, 220] on div "Side Yard (ft.) * Required" at bounding box center [403, 196] width 480 height 57
type input "42"
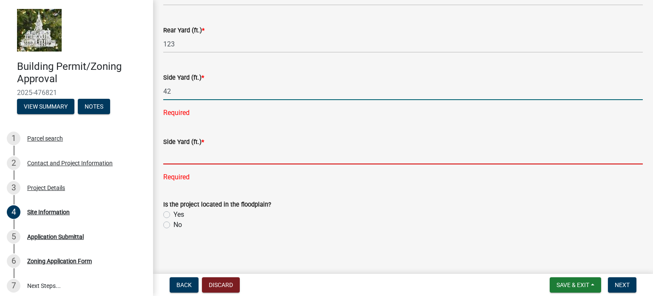
scroll to position [656, 0]
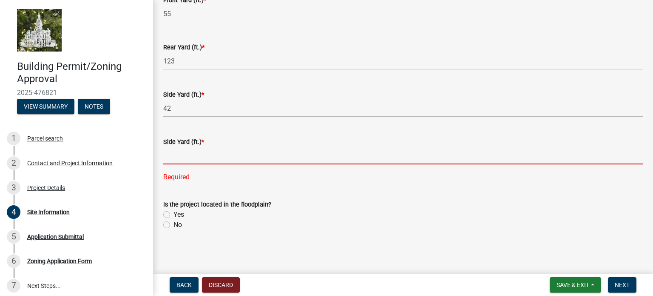
click at [174, 154] on input "text" at bounding box center [403, 155] width 480 height 17
type input "131"
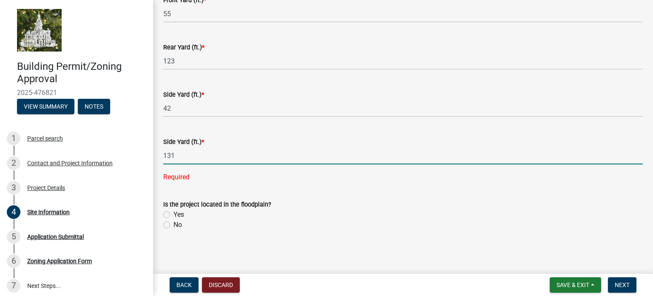
scroll to position [639, 0]
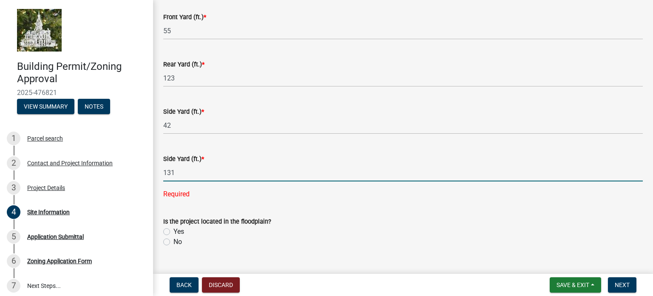
click at [174, 237] on label "No" at bounding box center [178, 242] width 9 height 10
click at [174, 237] on input "No" at bounding box center [177, 240] width 6 height 6
radio input "true"
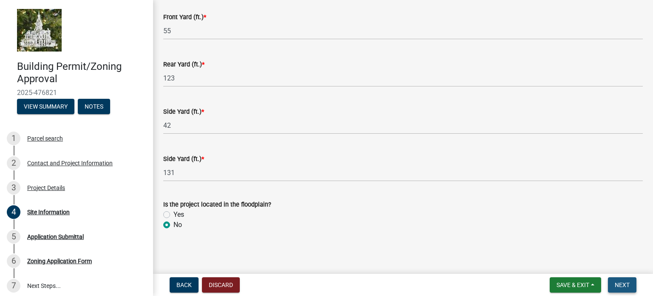
click at [623, 280] on button "Next" at bounding box center [622, 284] width 29 height 15
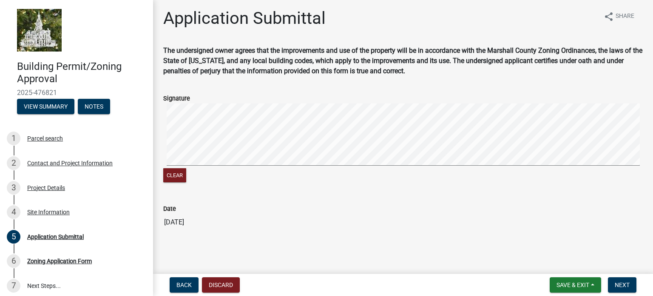
scroll to position [0, 0]
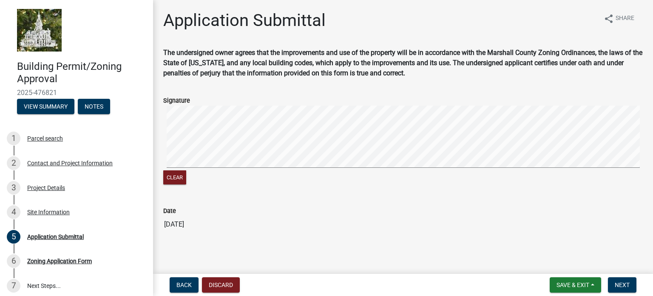
click at [317, 99] on form "Signature Clear" at bounding box center [403, 135] width 480 height 101
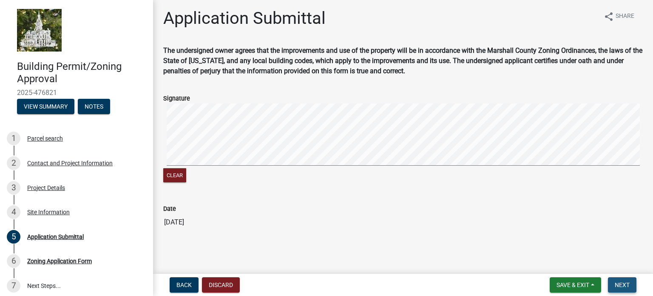
click at [627, 283] on span "Next" at bounding box center [622, 284] width 15 height 7
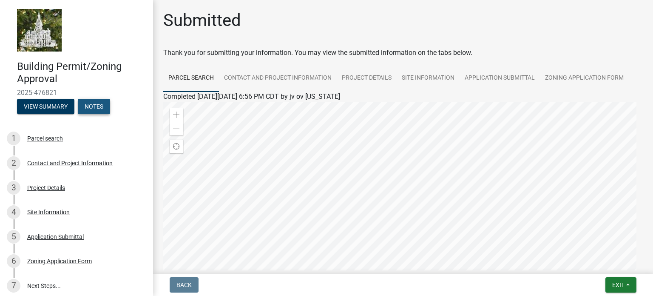
click at [93, 104] on button "Notes" at bounding box center [94, 106] width 32 height 15
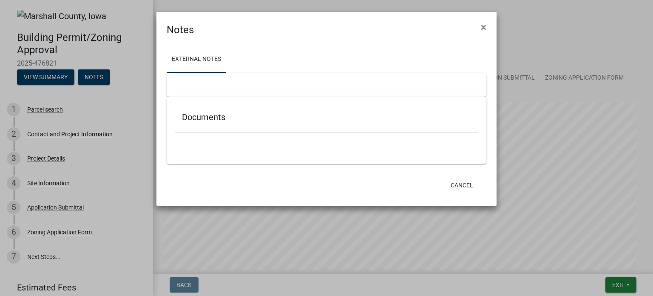
click at [186, 142] on ul at bounding box center [326, 145] width 303 height 7
drag, startPoint x: 189, startPoint y: 128, endPoint x: 189, endPoint y: 109, distance: 18.3
click at [189, 127] on div "Documents" at bounding box center [326, 119] width 303 height 28
click at [186, 81] on div at bounding box center [327, 85] width 320 height 24
click at [185, 64] on link "External Notes" at bounding box center [197, 59] width 60 height 27
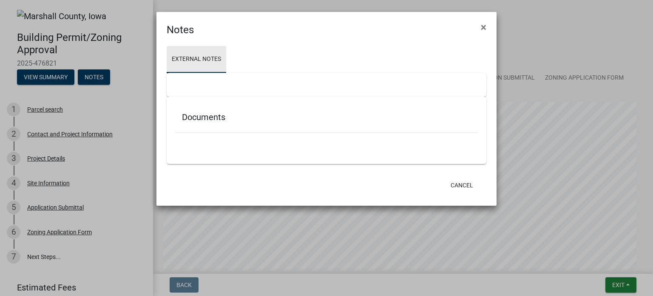
click at [205, 56] on link "External Notes" at bounding box center [197, 59] width 60 height 27
click at [254, 48] on ul "External Notes" at bounding box center [327, 59] width 320 height 27
click at [254, 66] on ul "External Notes" at bounding box center [327, 59] width 320 height 27
click at [263, 82] on div at bounding box center [327, 85] width 320 height 24
click at [284, 131] on div "Documents" at bounding box center [326, 119] width 303 height 28
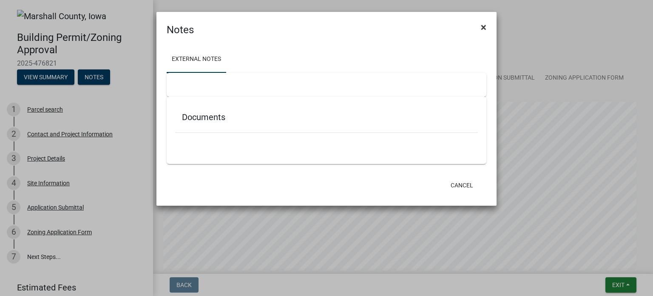
click at [483, 27] on span "×" at bounding box center [484, 27] width 6 height 12
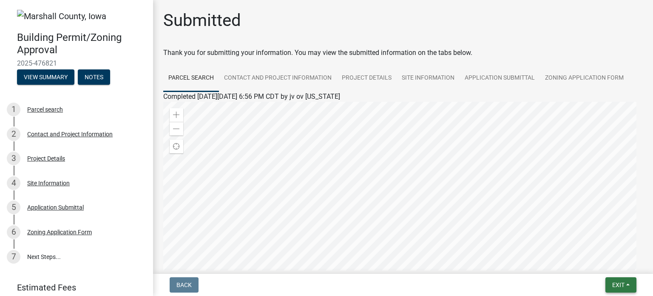
click at [623, 285] on span "Exit" at bounding box center [619, 284] width 12 height 7
click at [592, 261] on button "Save & Exit" at bounding box center [603, 262] width 68 height 20
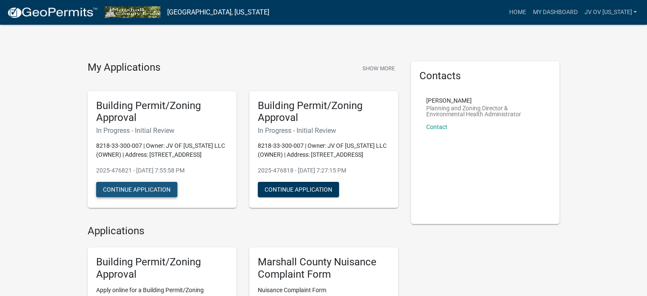
click at [154, 185] on button "Continue Application" at bounding box center [136, 189] width 81 height 15
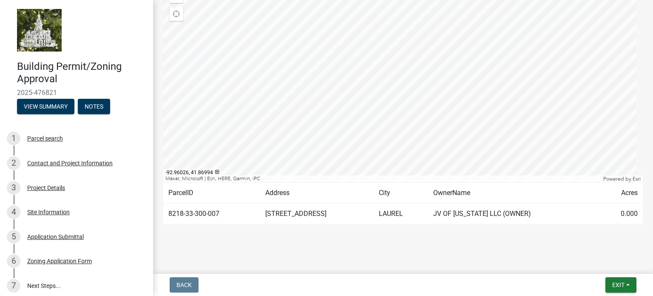
scroll to position [136, 0]
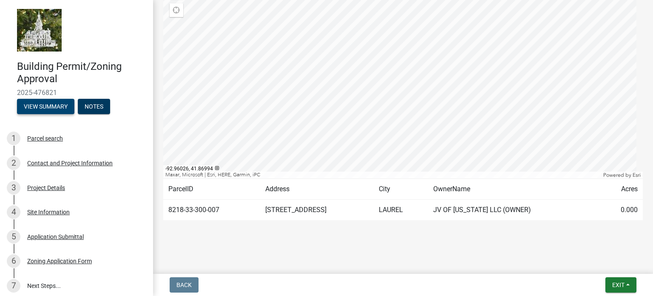
click at [47, 105] on button "View Summary" at bounding box center [45, 106] width 57 height 15
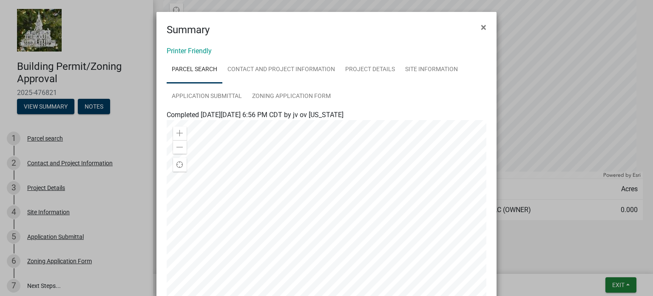
click at [48, 161] on ngb-modal-window "Summary × Printer Friendly Parcel search Contact and Project Information Projec…" at bounding box center [326, 148] width 653 height 296
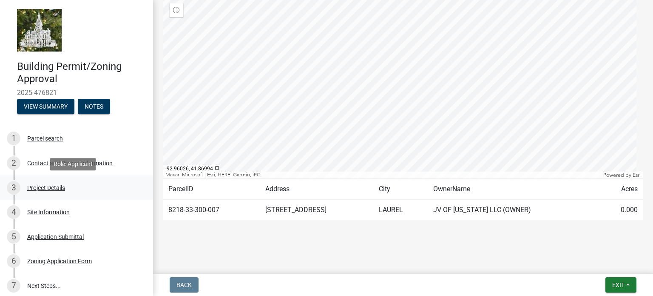
click at [48, 185] on div "Project Details" at bounding box center [46, 188] width 38 height 6
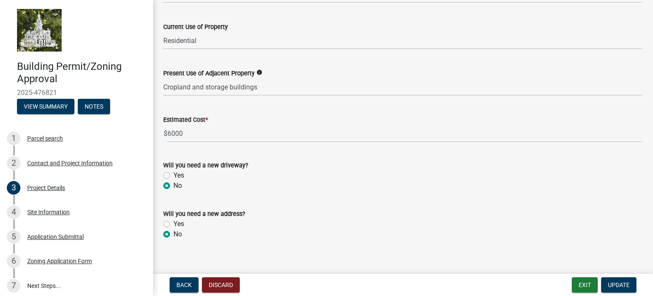
scroll to position [337, 0]
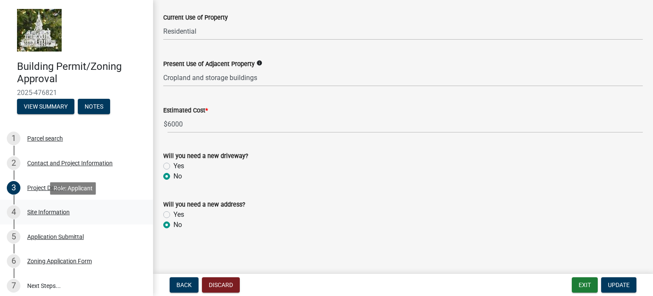
click at [53, 211] on div "Site Information" at bounding box center [48, 212] width 43 height 6
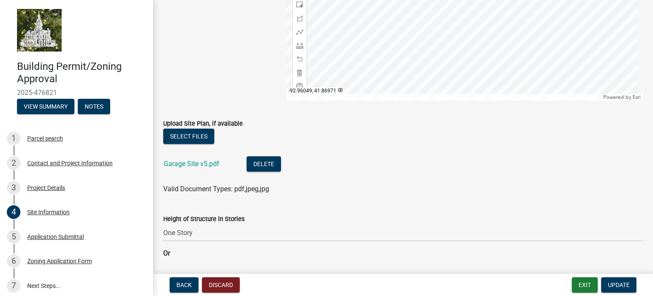
scroll to position [241, 0]
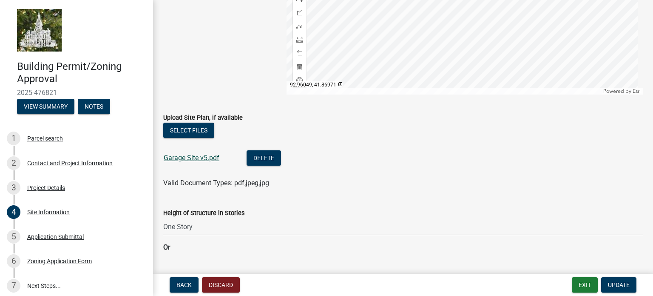
click at [197, 157] on link "Garage Site v5.pdf" at bounding box center [192, 158] width 56 height 8
